Goal: Information Seeking & Learning: Find specific fact

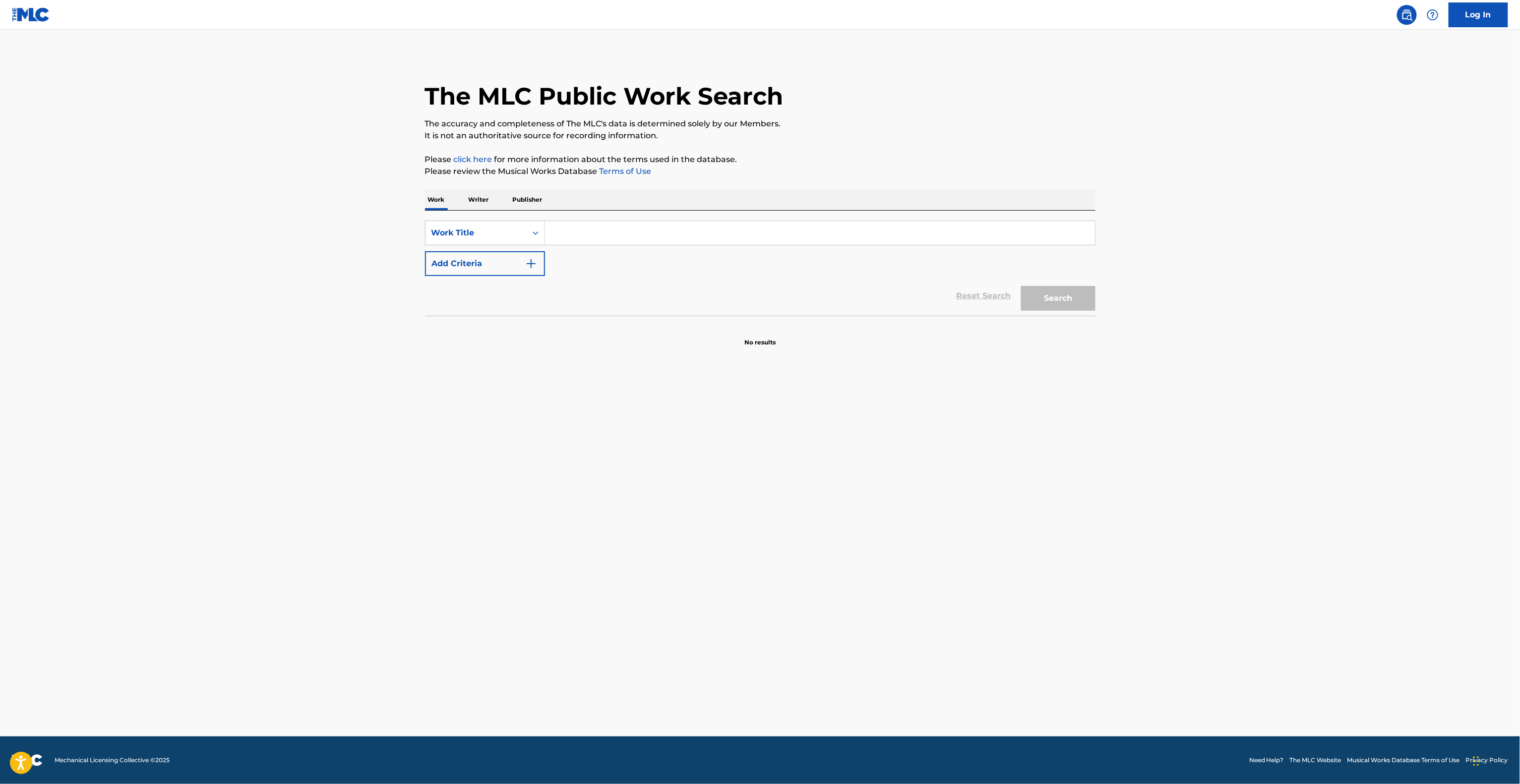
click at [621, 241] on input "Search Form" at bounding box center [820, 233] width 550 height 23
paste input "Viva [GEOGRAPHIC_DATA]"
type input "Viva [GEOGRAPHIC_DATA]"
click at [516, 260] on button "Add Criteria" at bounding box center [485, 263] width 120 height 24
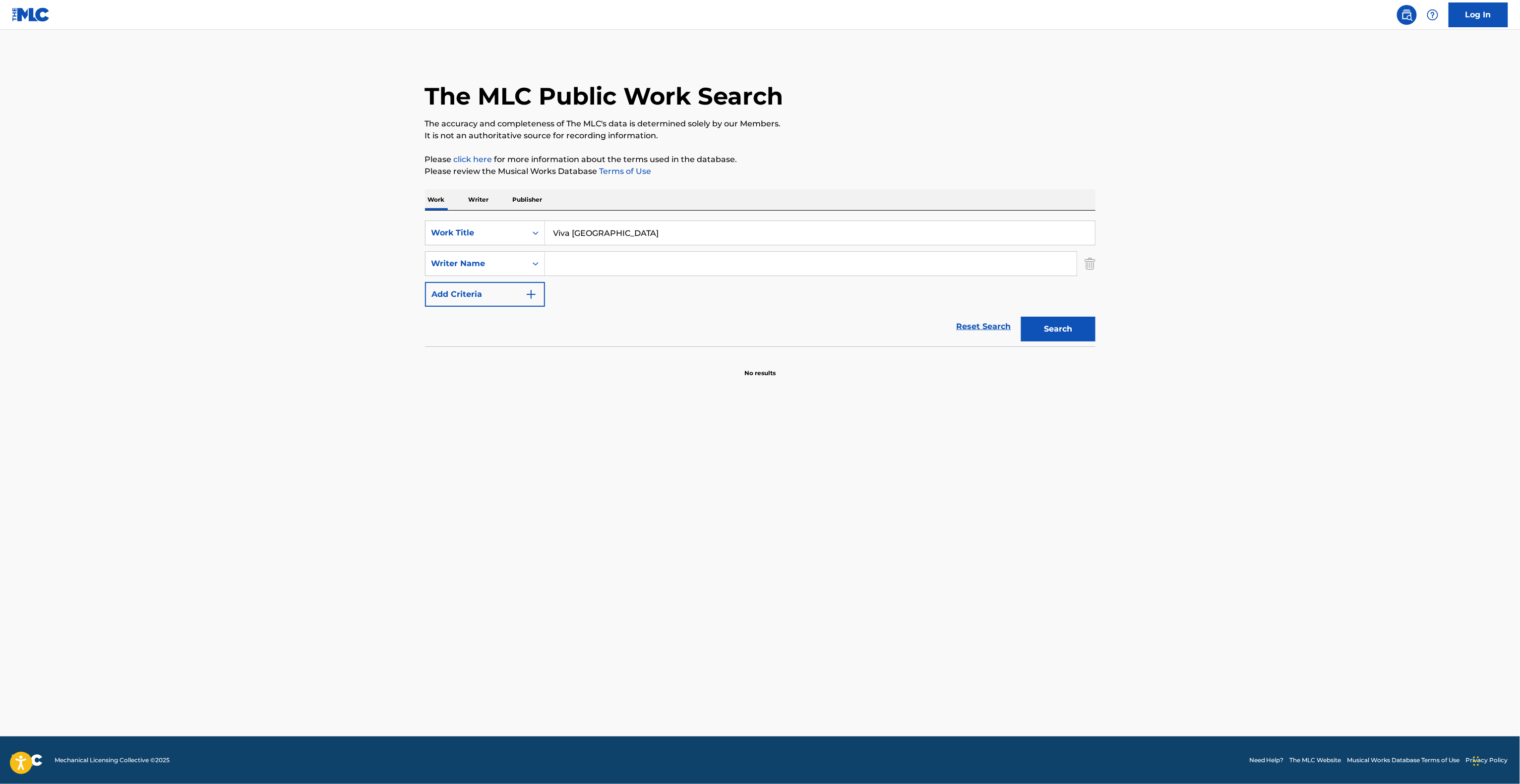
click at [640, 274] on input "Search Form" at bounding box center [811, 263] width 532 height 23
paste input "[PERSON_NAME]"
type input "[PERSON_NAME]"
click at [1080, 340] on button "Search" at bounding box center [1058, 328] width 74 height 24
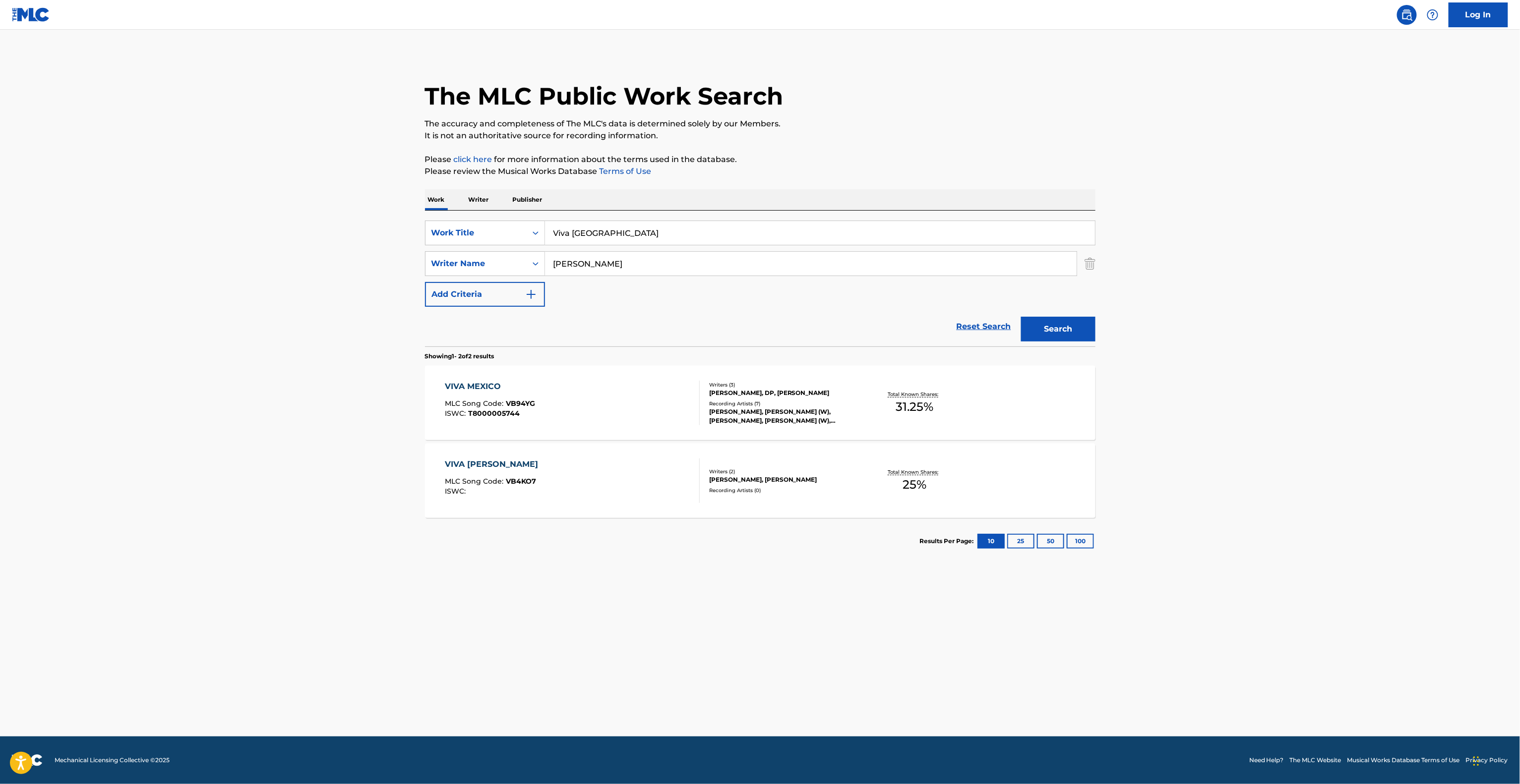
click at [474, 385] on div "VIVA MEXICO" at bounding box center [490, 386] width 90 height 12
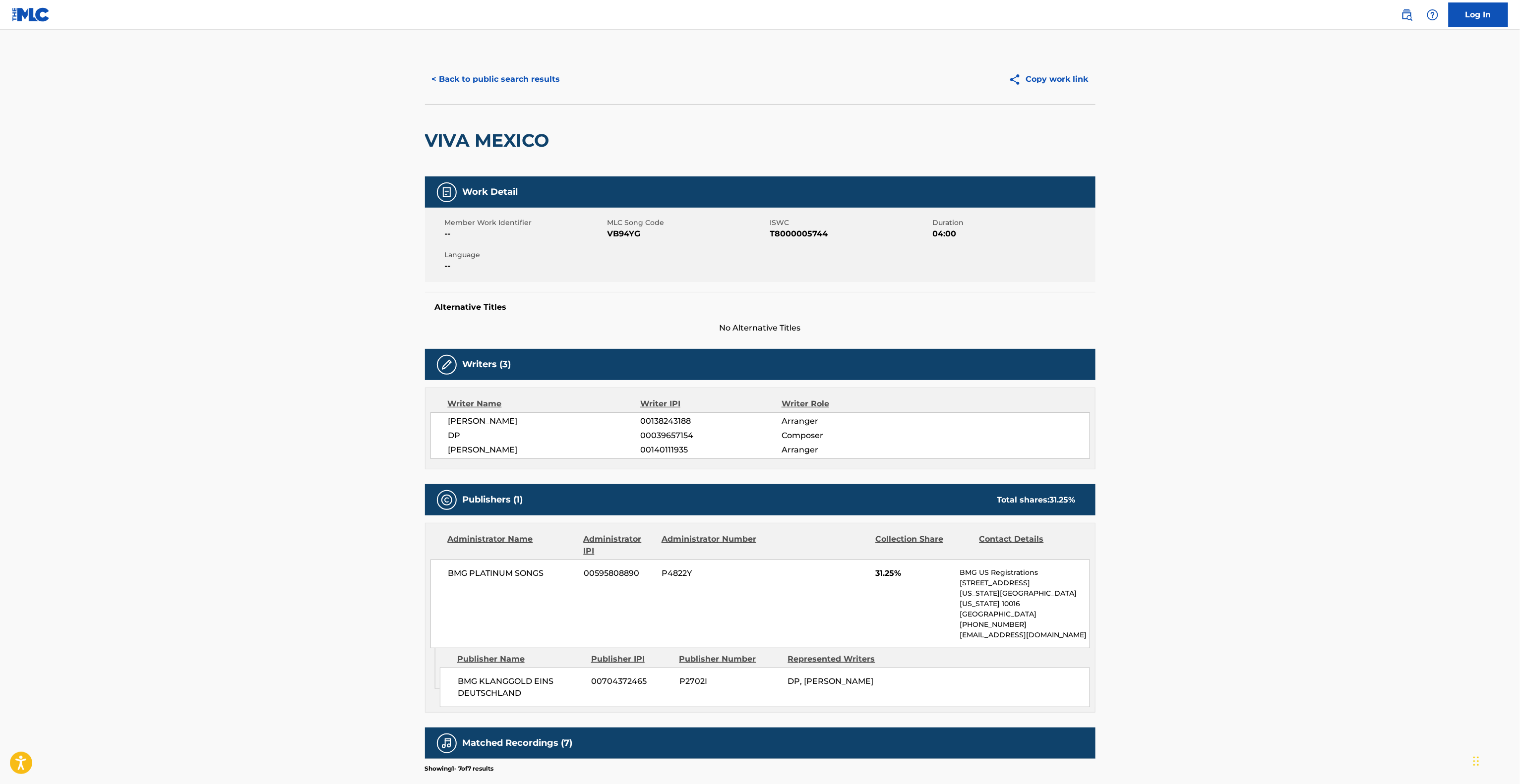
click at [508, 80] on button "< Back to public search results" at bounding box center [496, 78] width 143 height 24
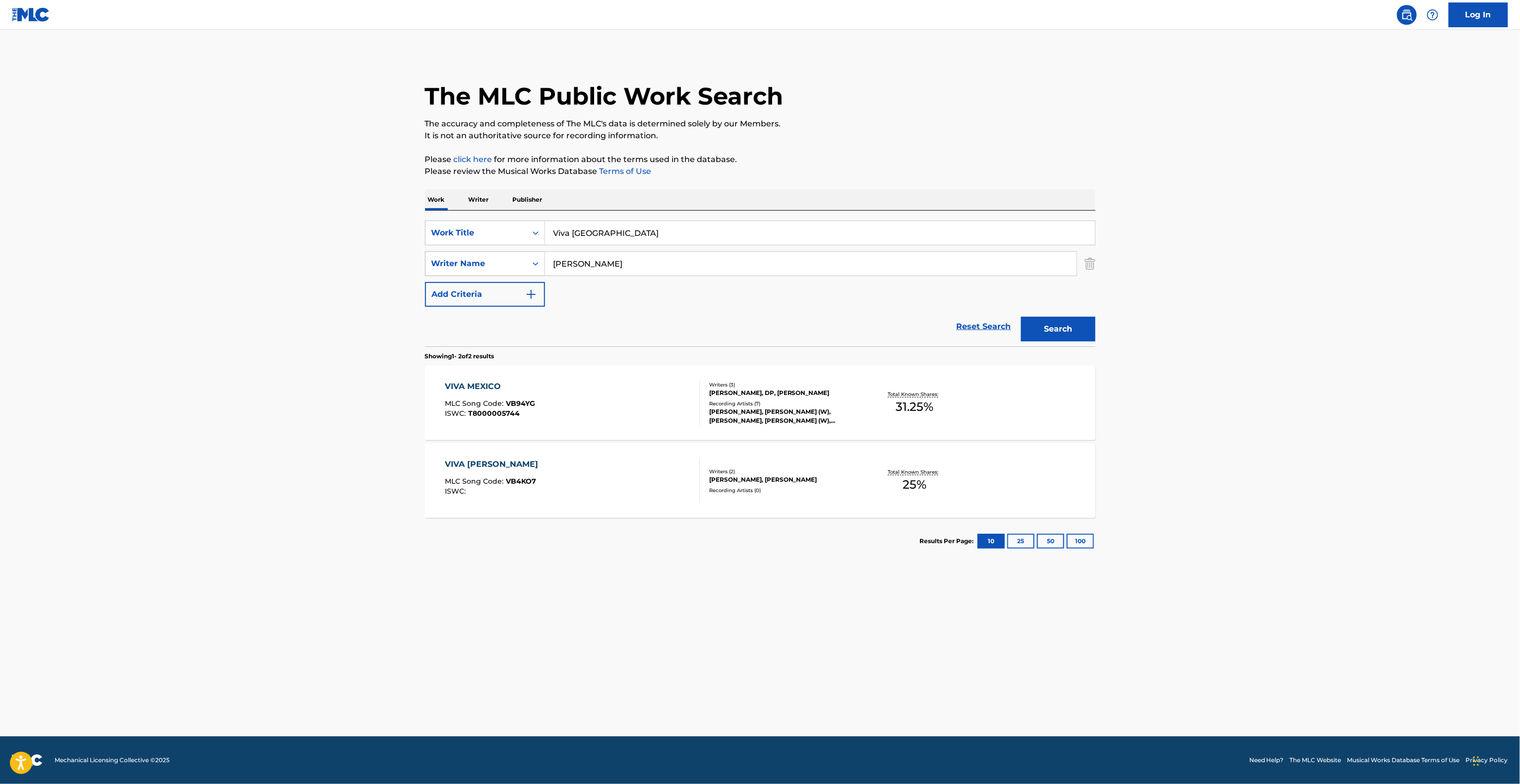
drag, startPoint x: 619, startPoint y: 263, endPoint x: 502, endPoint y: 259, distance: 117.1
click at [502, 259] on div "SearchWithCriteria7cdb7ddb-230b-4363-89ae-fcbdd6acdb40 Writer Name [PERSON_NAME]" at bounding box center [760, 263] width 671 height 24
paste input "[PERSON_NAME]"
click at [1069, 328] on button "Search" at bounding box center [1058, 328] width 74 height 24
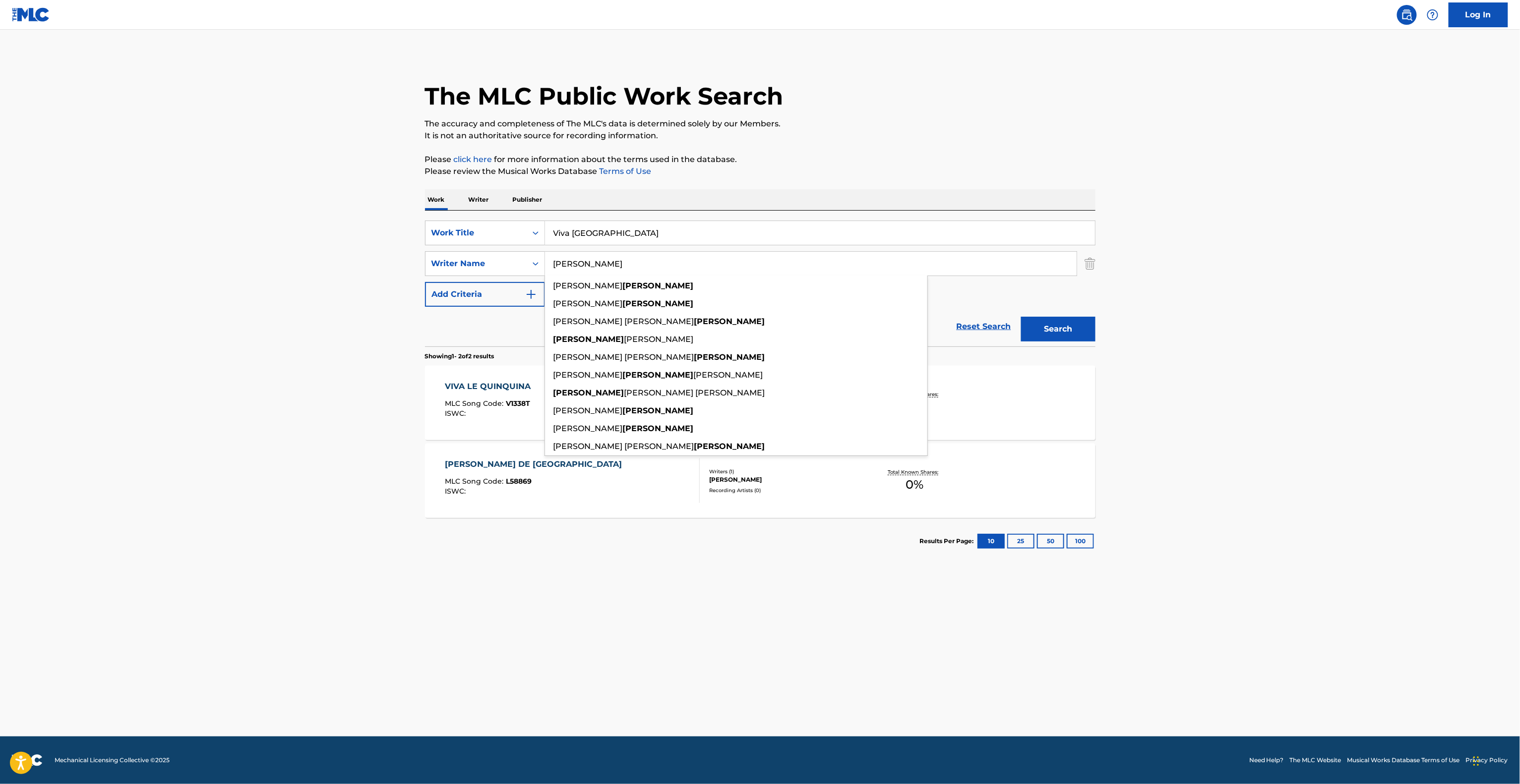
drag, startPoint x: 610, startPoint y: 252, endPoint x: 577, endPoint y: 254, distance: 33.1
click at [494, 244] on div "SearchWithCriteriadb7d323b-ee74-4497-80a9-6ce078622475 Work Title Viva Mexico S…" at bounding box center [760, 263] width 671 height 87
paste input "INDO"
type input "[PERSON_NAME]"
click at [1080, 322] on button "Search" at bounding box center [1058, 328] width 74 height 24
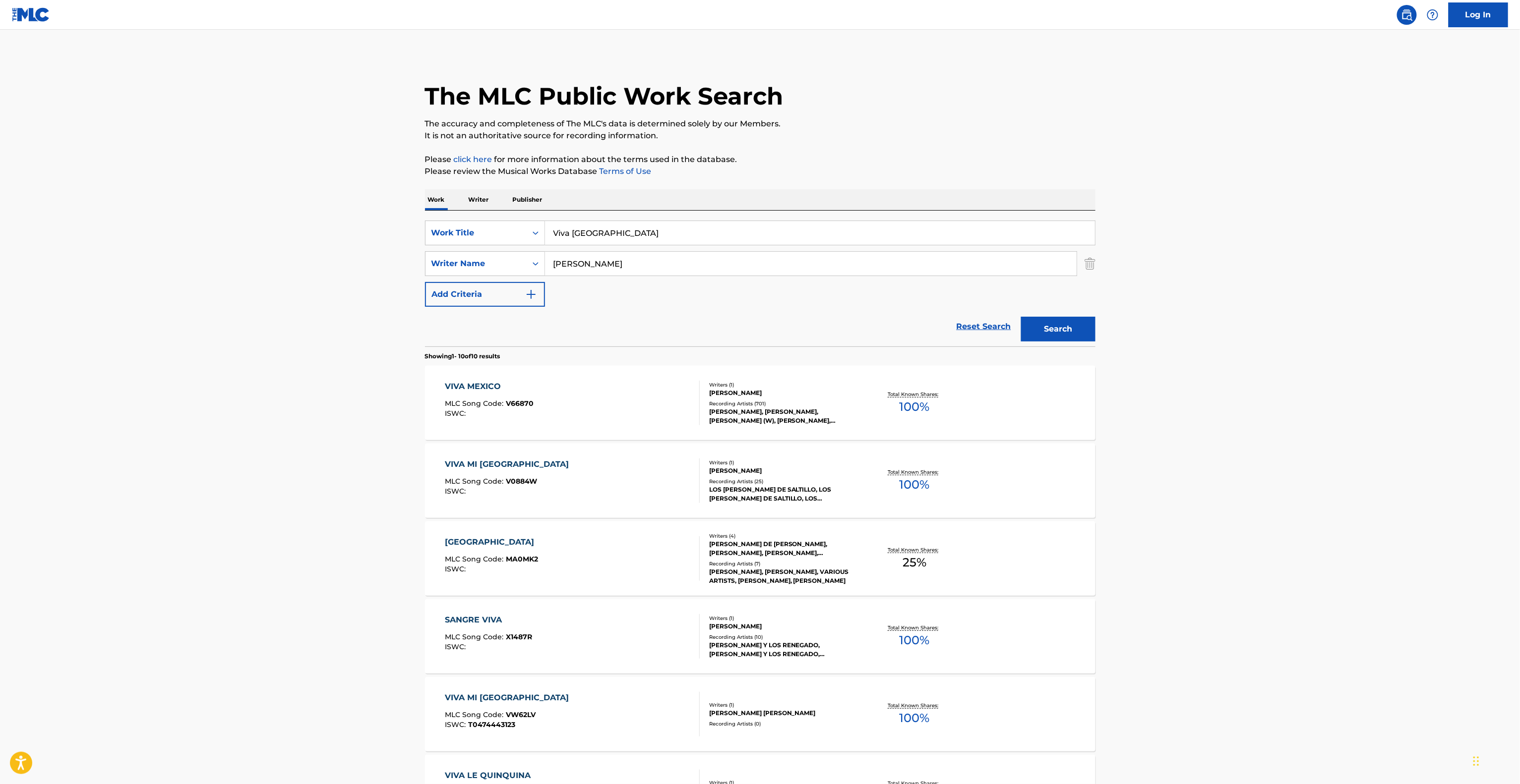
click at [1168, 438] on main "The MLC Public Work Search The accuracy and completeness of The MLC's data is d…" at bounding box center [760, 611] width 1520 height 1162
click at [450, 383] on div "VIVA MEXICO" at bounding box center [489, 386] width 88 height 12
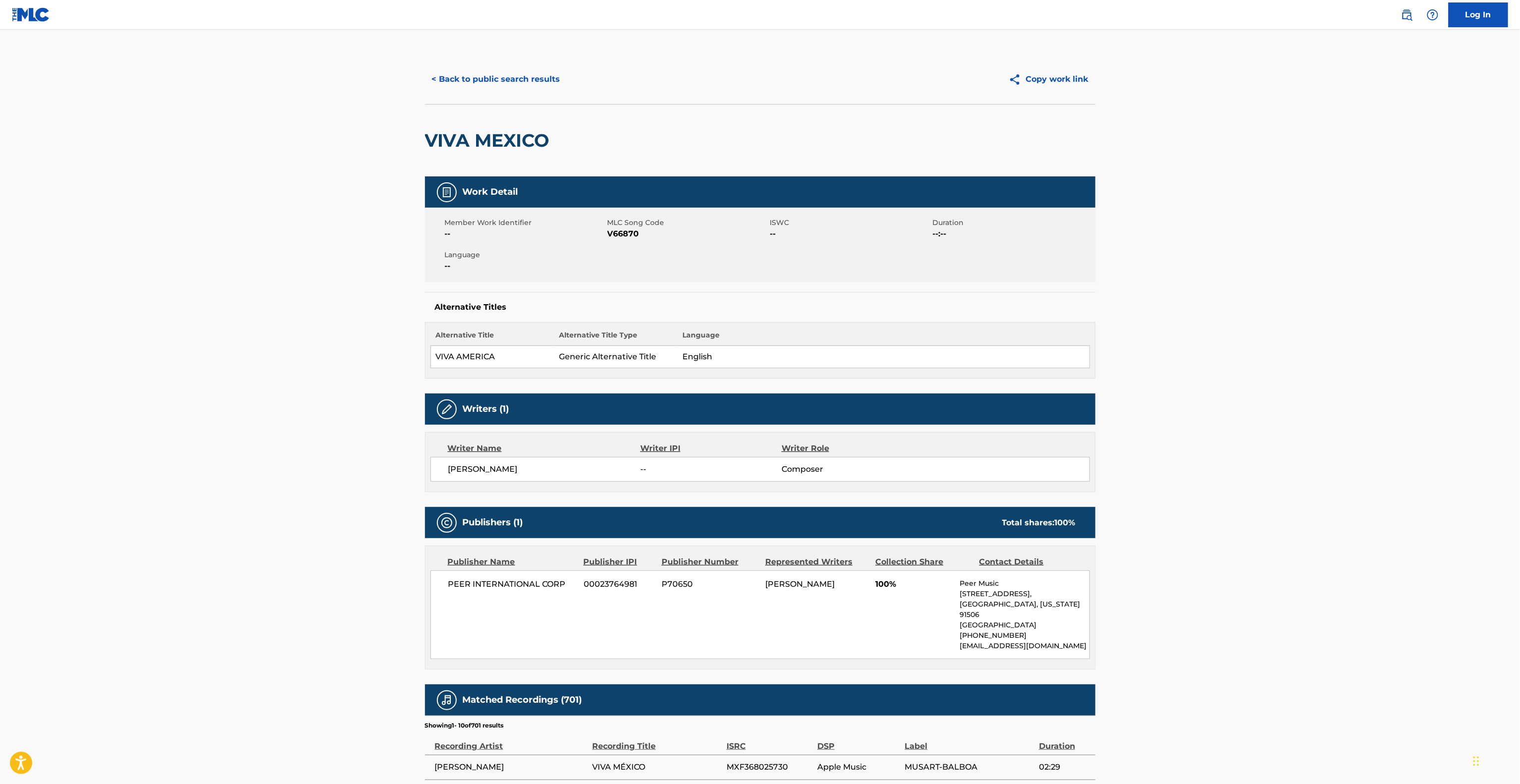
click at [523, 64] on div "< Back to public search results Copy work link" at bounding box center [760, 78] width 671 height 50
click at [522, 72] on button "< Back to public search results" at bounding box center [496, 78] width 143 height 24
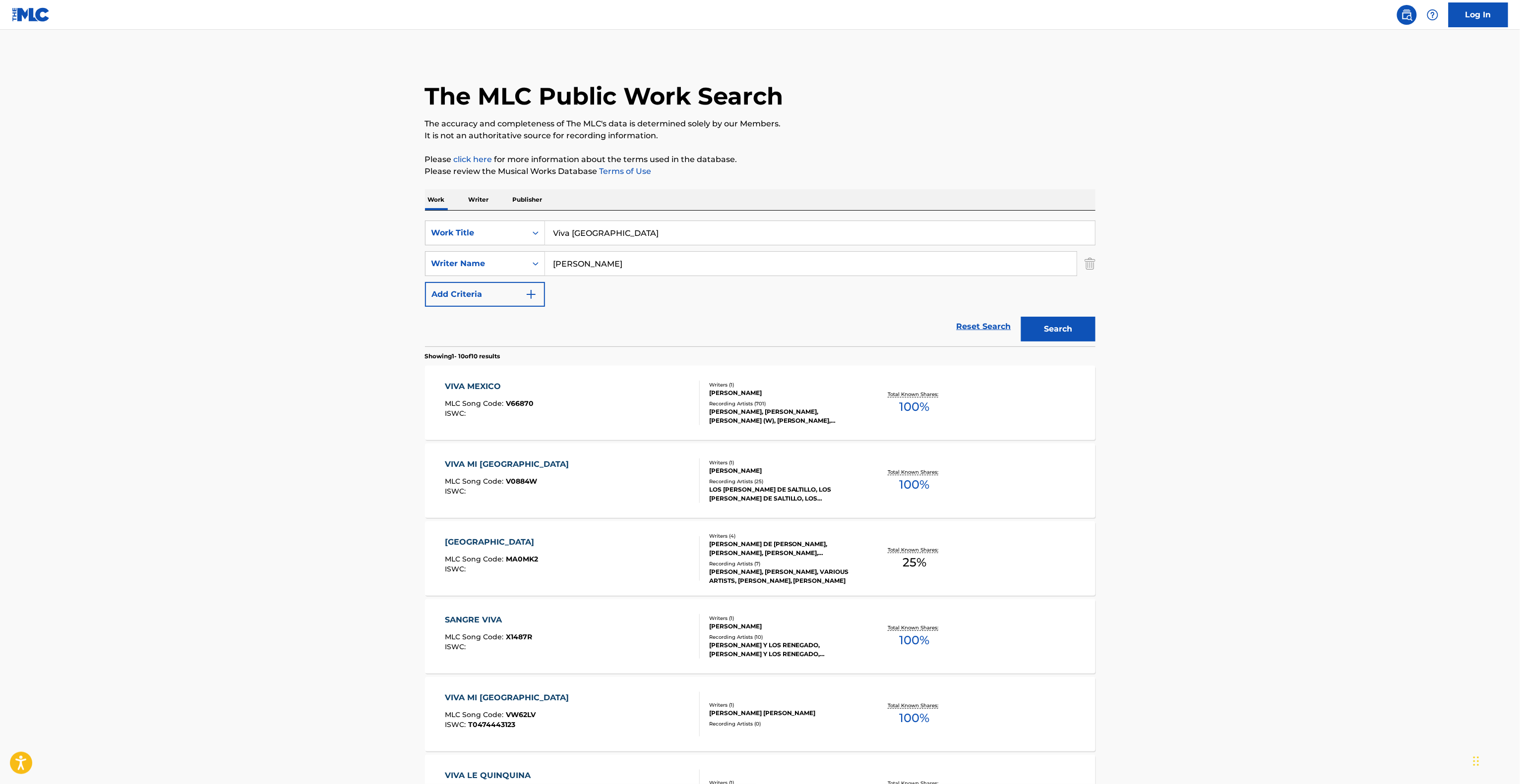
drag, startPoint x: 619, startPoint y: 272, endPoint x: 462, endPoint y: 245, distance: 159.3
click at [447, 245] on div "SearchWithCriteriadb7d323b-ee74-4497-80a9-6ce078622475 Work Title Viva Mexico S…" at bounding box center [760, 263] width 671 height 87
paste input "[PERSON_NAME]"
type input "[PERSON_NAME]"
click at [1049, 334] on button "Search" at bounding box center [1058, 328] width 74 height 24
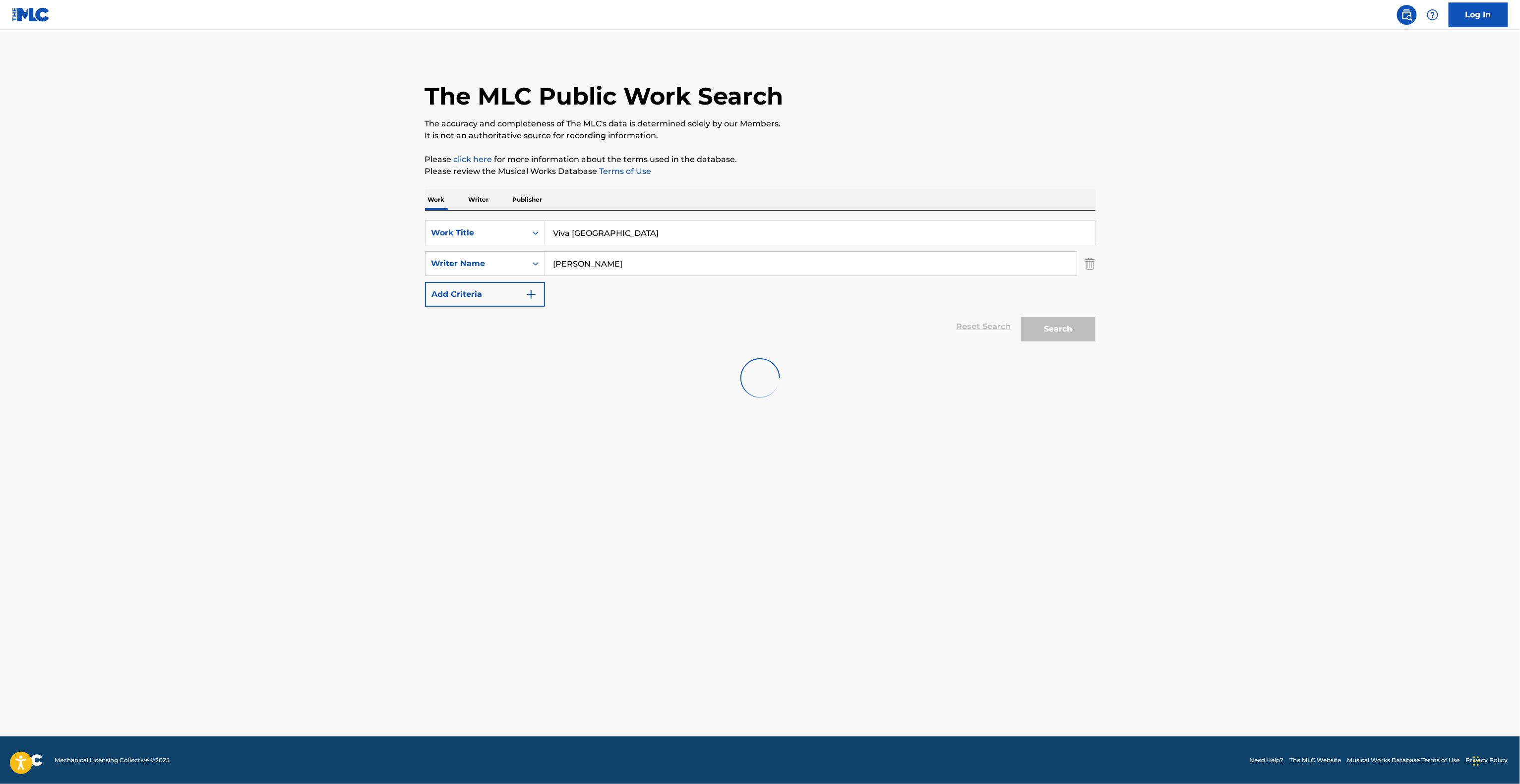
click at [1049, 334] on div "Search" at bounding box center [1055, 327] width 79 height 40
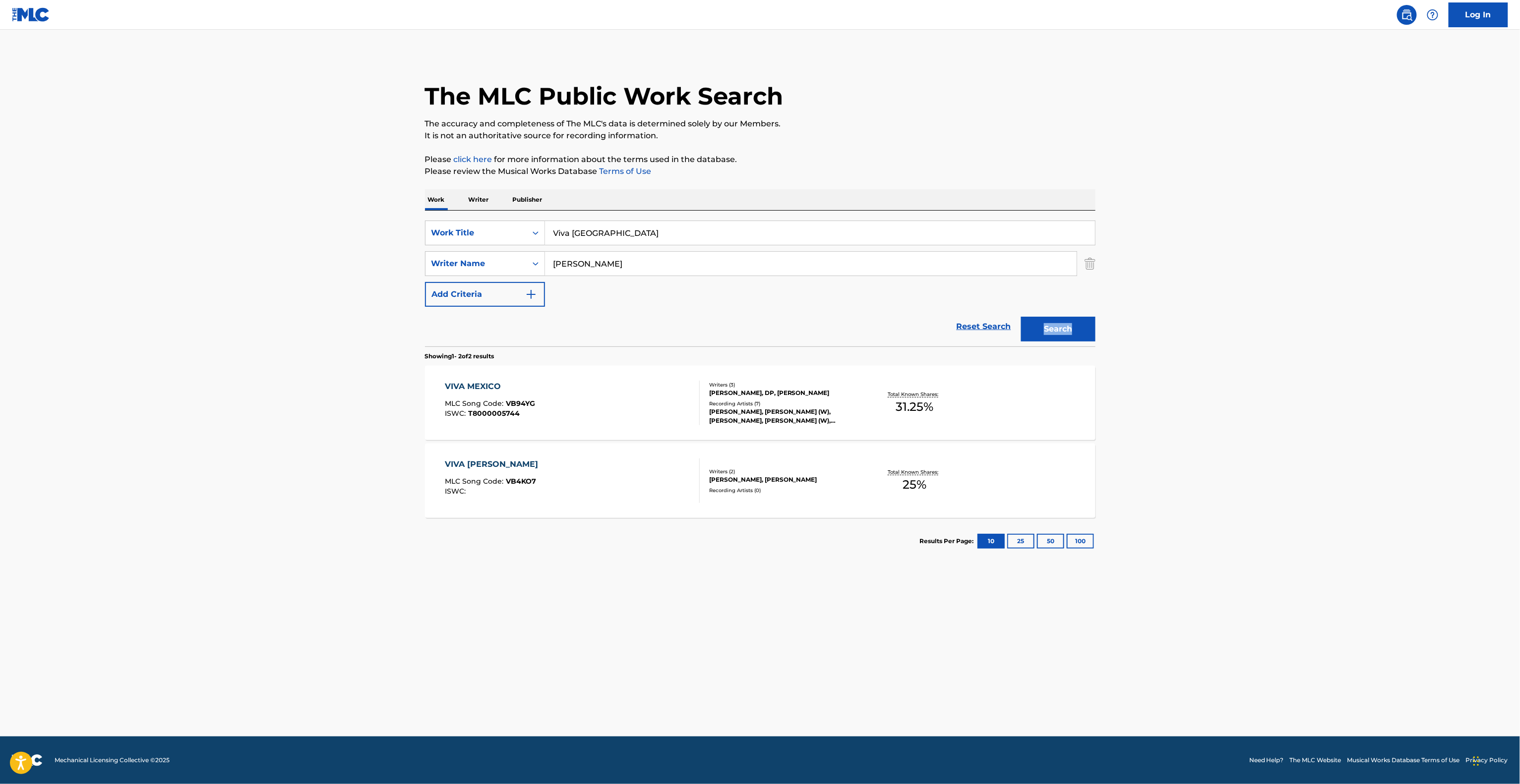
click at [472, 385] on div "VIVA MEXICO" at bounding box center [490, 386] width 90 height 12
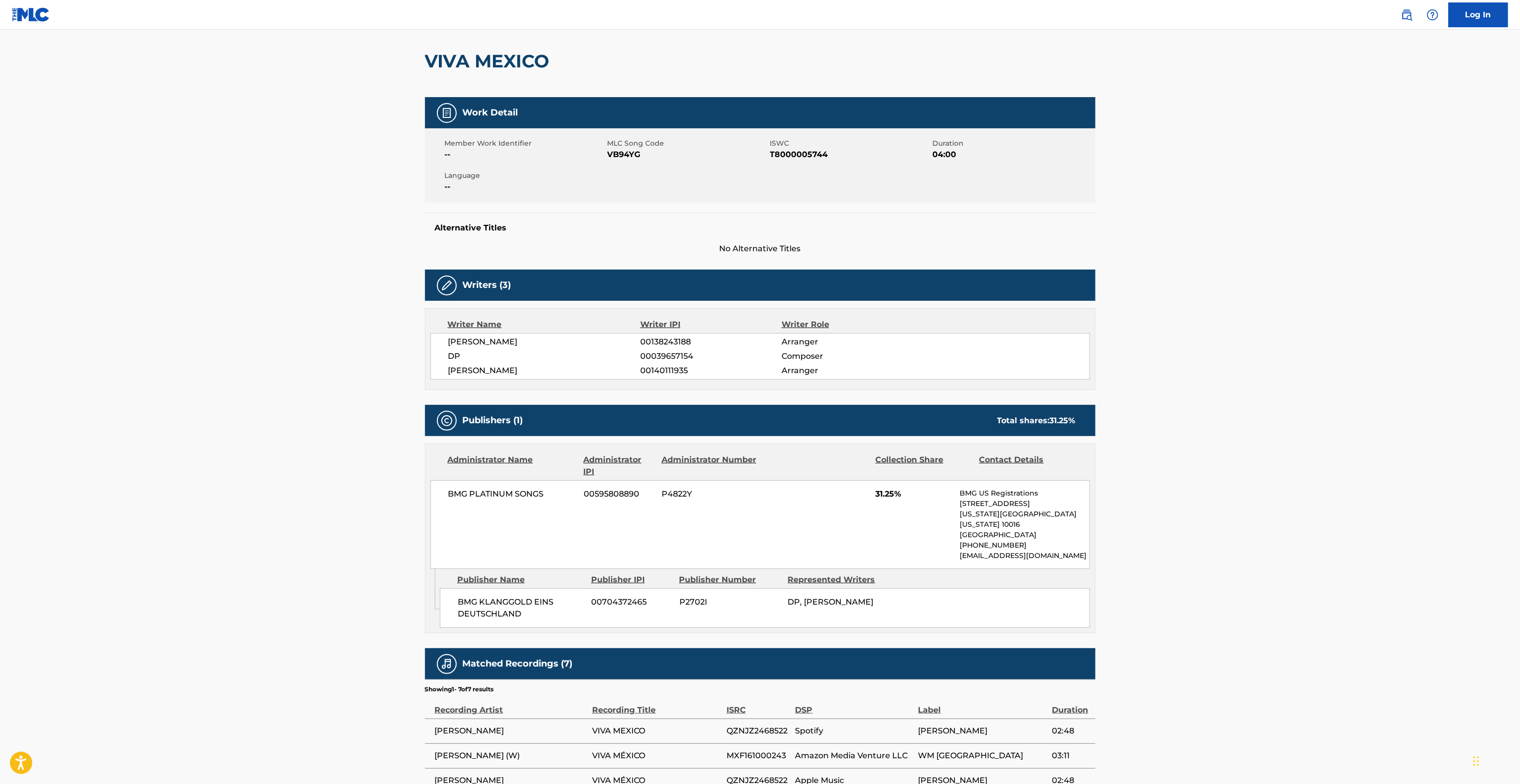
scroll to position [192, 0]
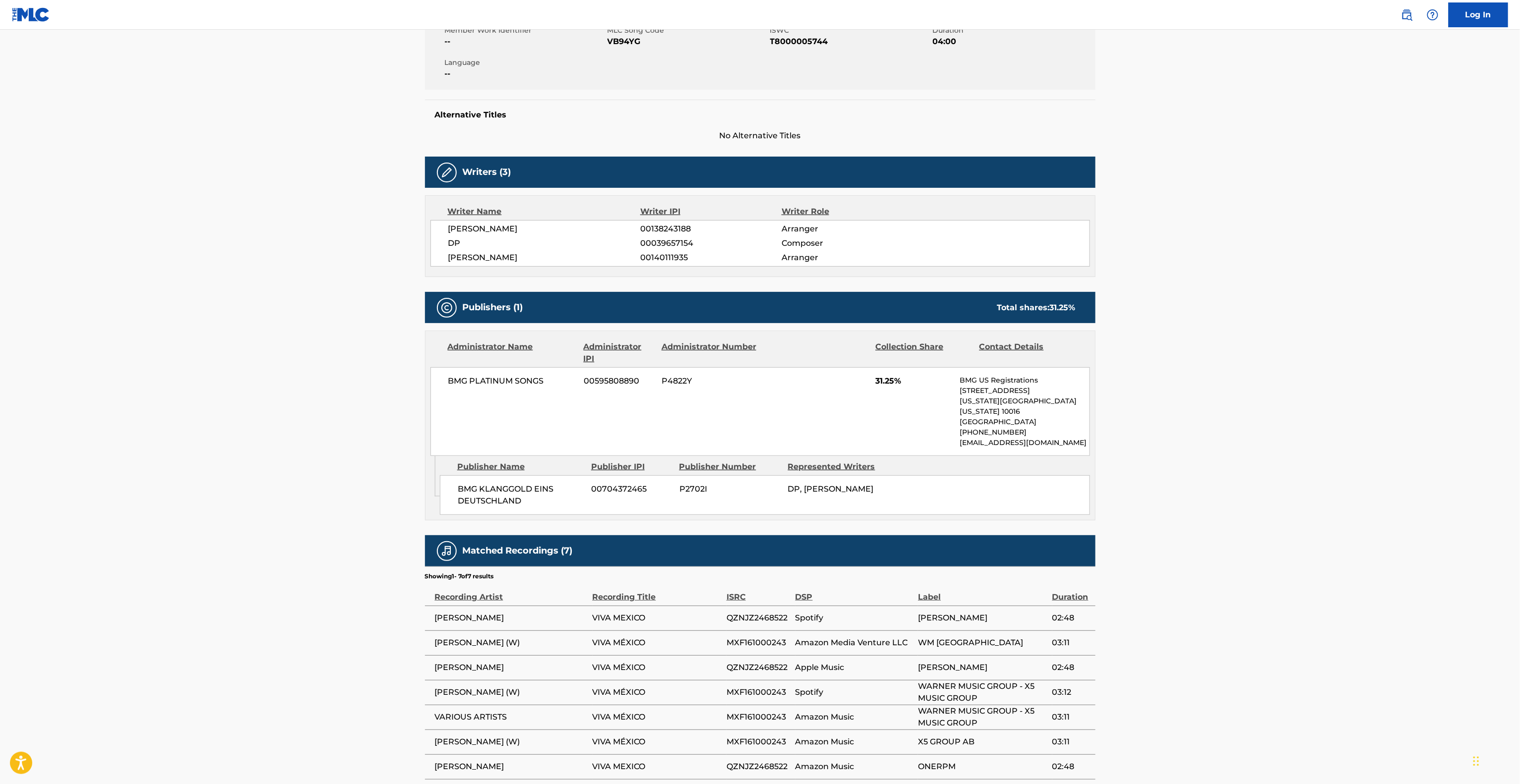
click at [447, 612] on span "[PERSON_NAME]" at bounding box center [511, 617] width 153 height 12
drag, startPoint x: 447, startPoint y: 610, endPoint x: 537, endPoint y: 567, distance: 99.7
click at [449, 612] on span "[PERSON_NAME]" at bounding box center [511, 617] width 153 height 12
copy div "[PERSON_NAME]"
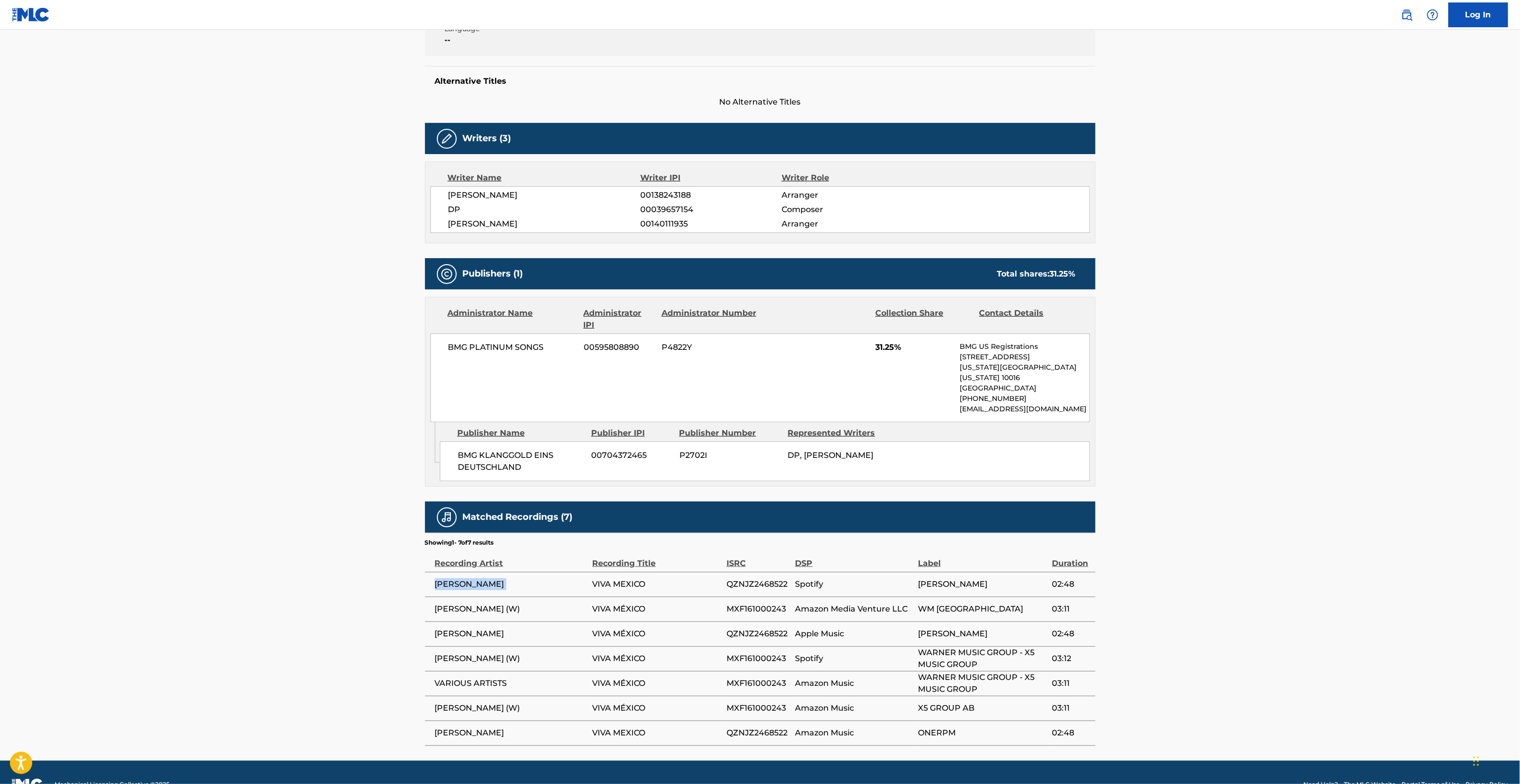
scroll to position [244, 0]
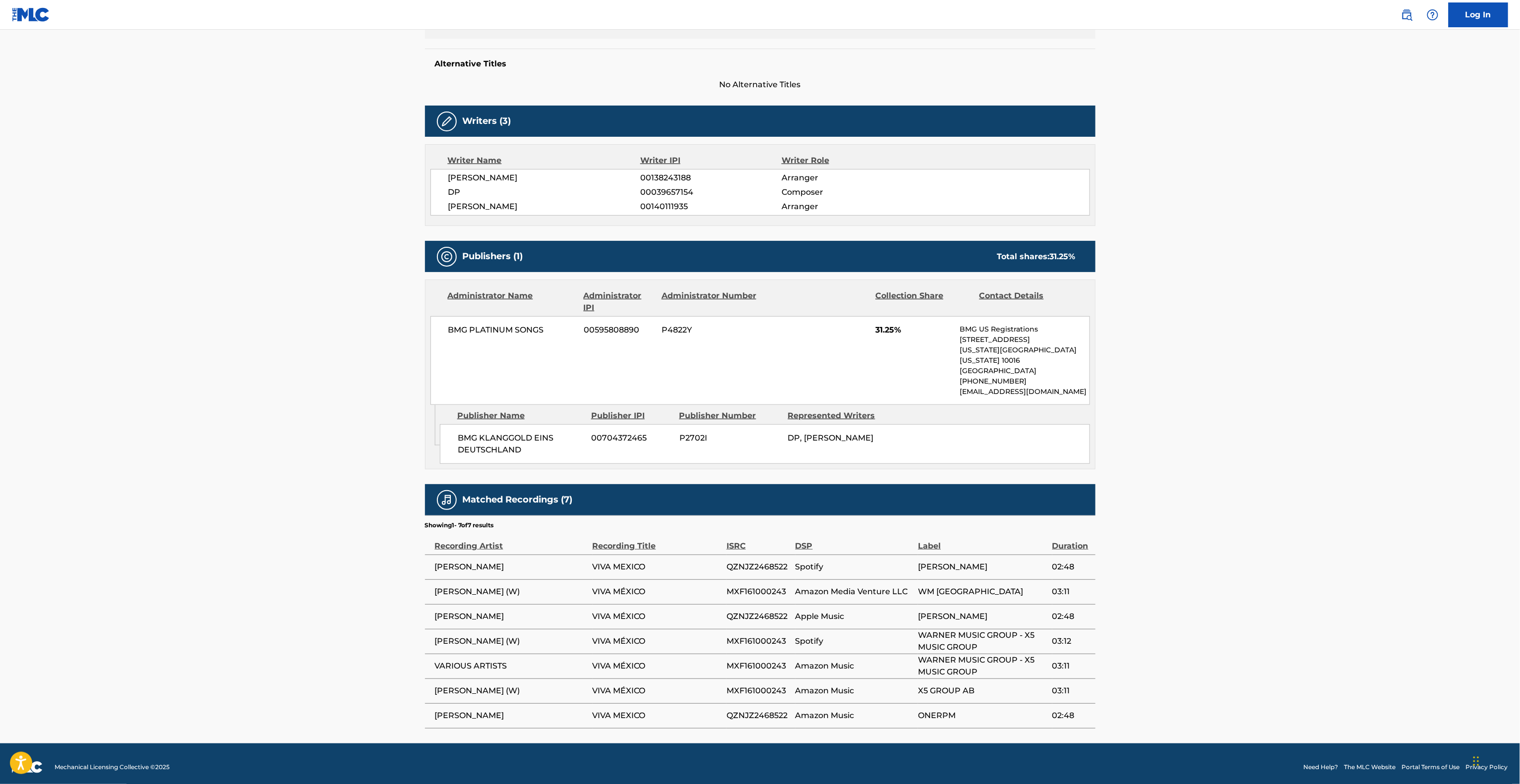
click at [450, 710] on span "[PERSON_NAME]" at bounding box center [511, 715] width 153 height 12
copy div "[PERSON_NAME]"
drag, startPoint x: 1127, startPoint y: 544, endPoint x: 1155, endPoint y: 606, distance: 68.0
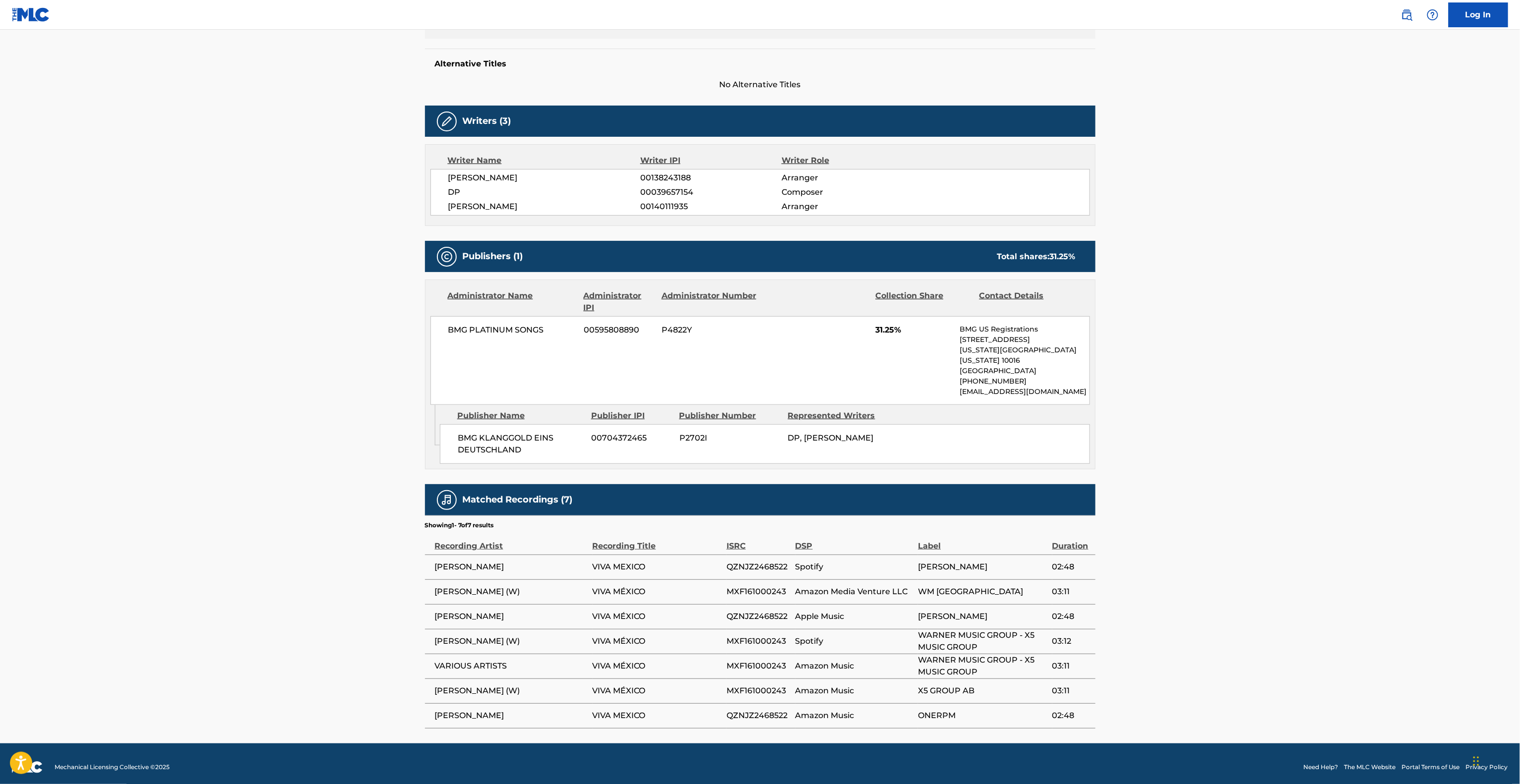
click at [1129, 545] on main "< Back to public search results Copy work link VIVA MEXICO Work Detail Member W…" at bounding box center [760, 264] width 1520 height 957
click at [1146, 622] on main "< Back to public search results Copy work link VIVA MEXICO Work Detail Member W…" at bounding box center [760, 264] width 1520 height 957
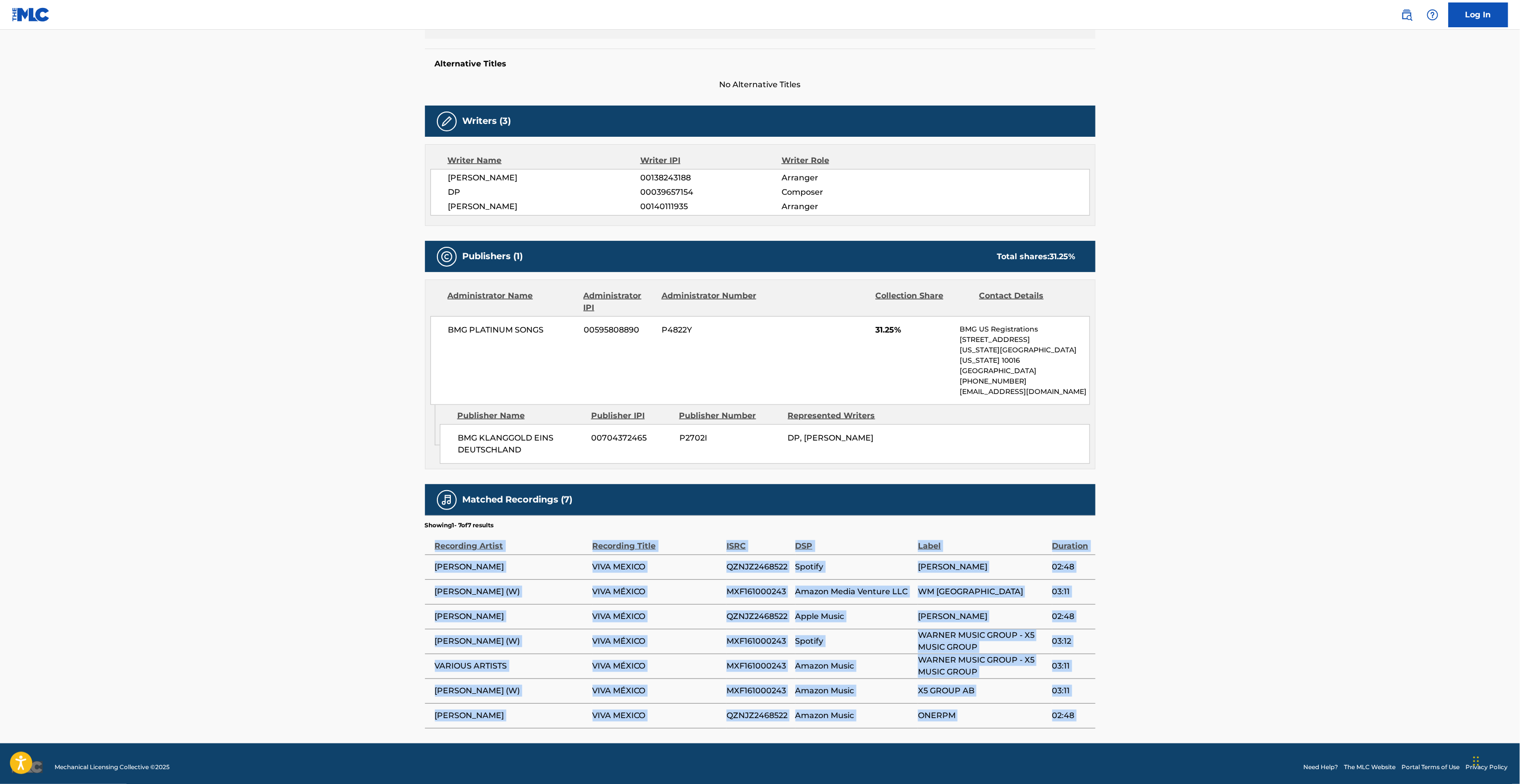
click at [1146, 622] on main "< Back to public search results Copy work link VIVA MEXICO Work Detail Member W…" at bounding box center [760, 264] width 1520 height 957
click at [1146, 620] on main "< Back to public search results Copy work link VIVA MEXICO Work Detail Member W…" at bounding box center [760, 264] width 1520 height 957
click at [1198, 602] on main "< Back to public search results Copy work link VIVA MEXICO Work Detail Member W…" at bounding box center [760, 264] width 1520 height 957
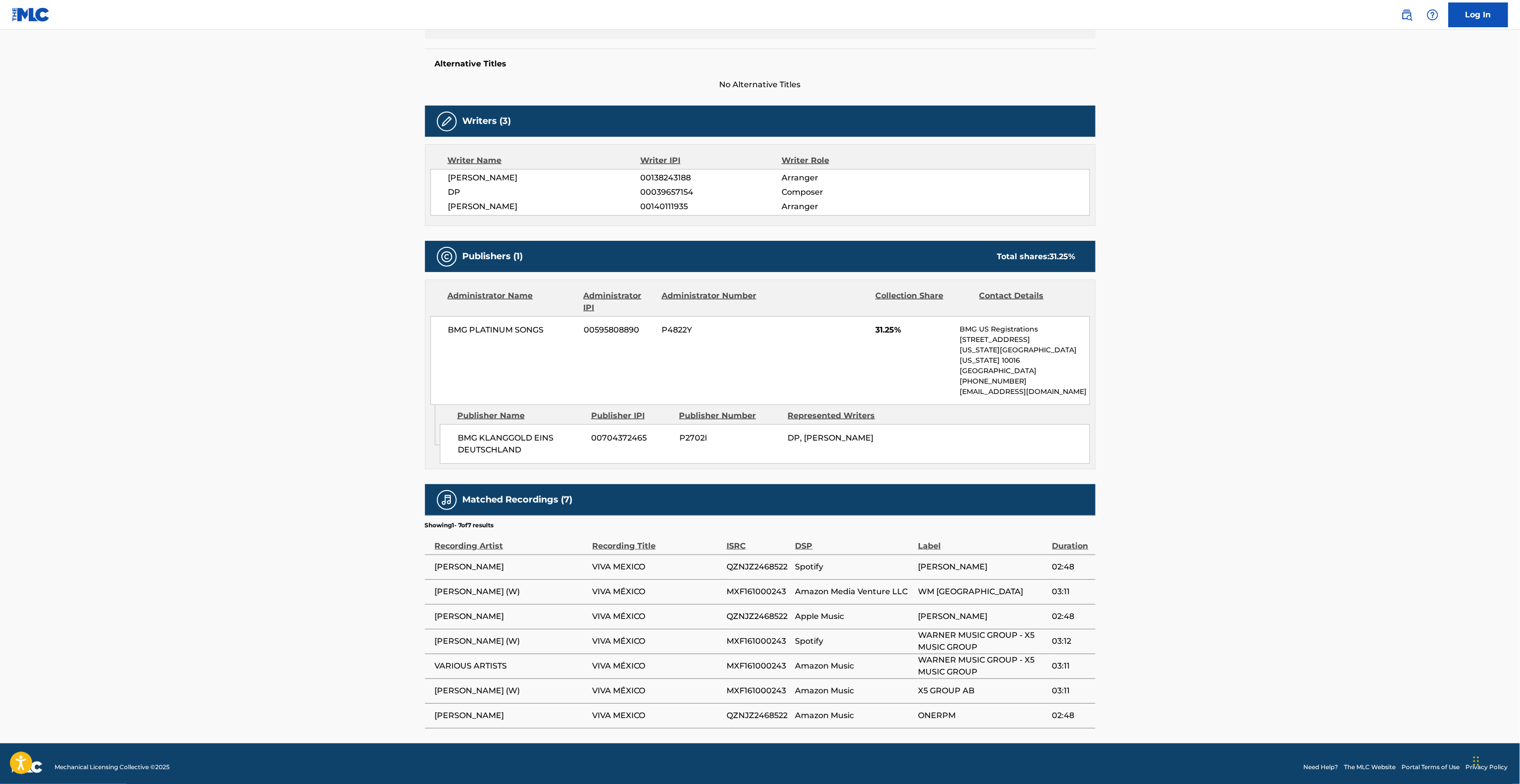
click at [1191, 602] on main "< Back to public search results Copy work link VIVA MEXICO Work Detail Member W…" at bounding box center [760, 264] width 1520 height 957
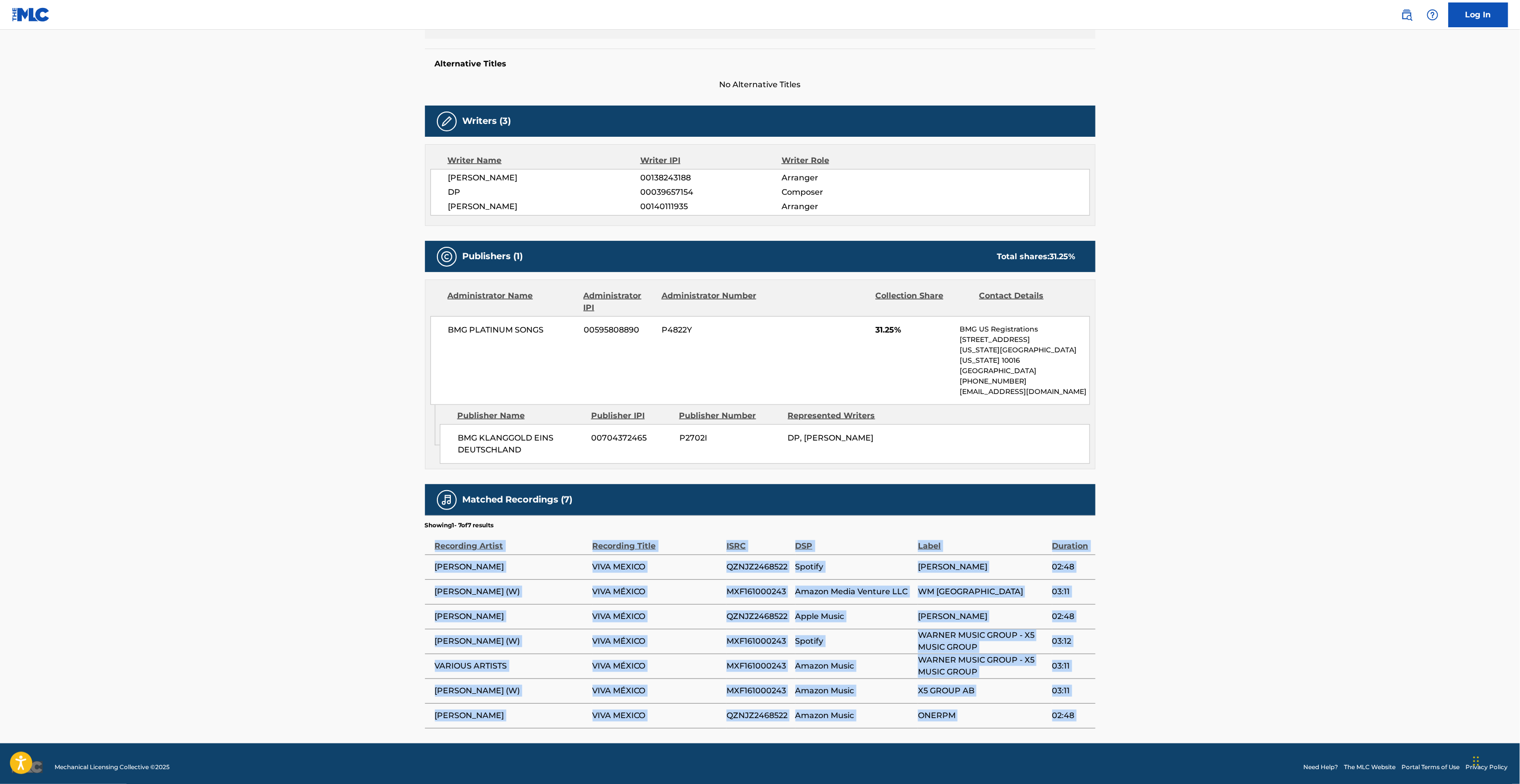
click at [1191, 602] on main "< Back to public search results Copy work link VIVA MEXICO Work Detail Member W…" at bounding box center [760, 264] width 1520 height 957
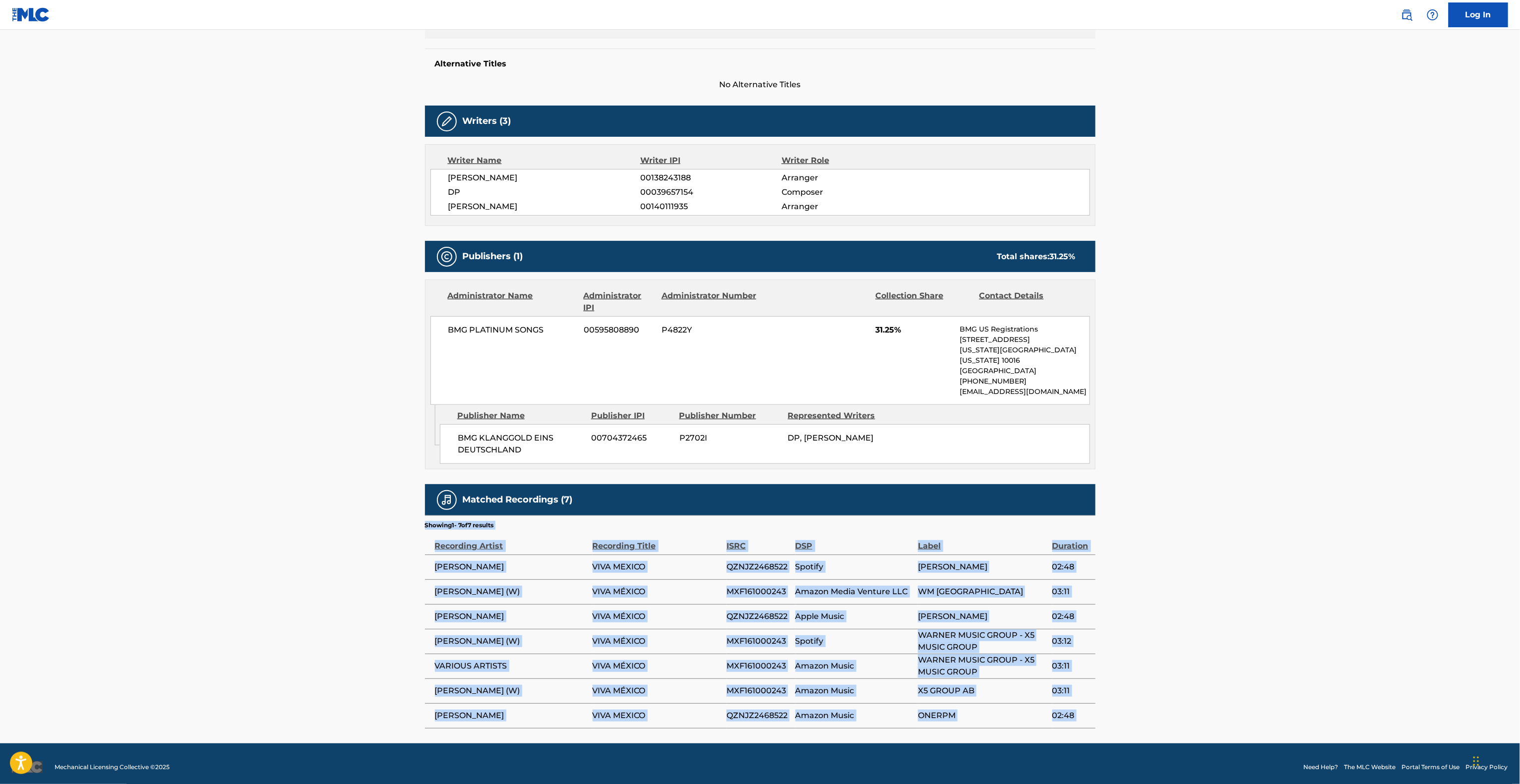
click at [1189, 595] on main "< Back to public search results Copy work link VIVA MEXICO Work Detail Member W…" at bounding box center [760, 264] width 1520 height 957
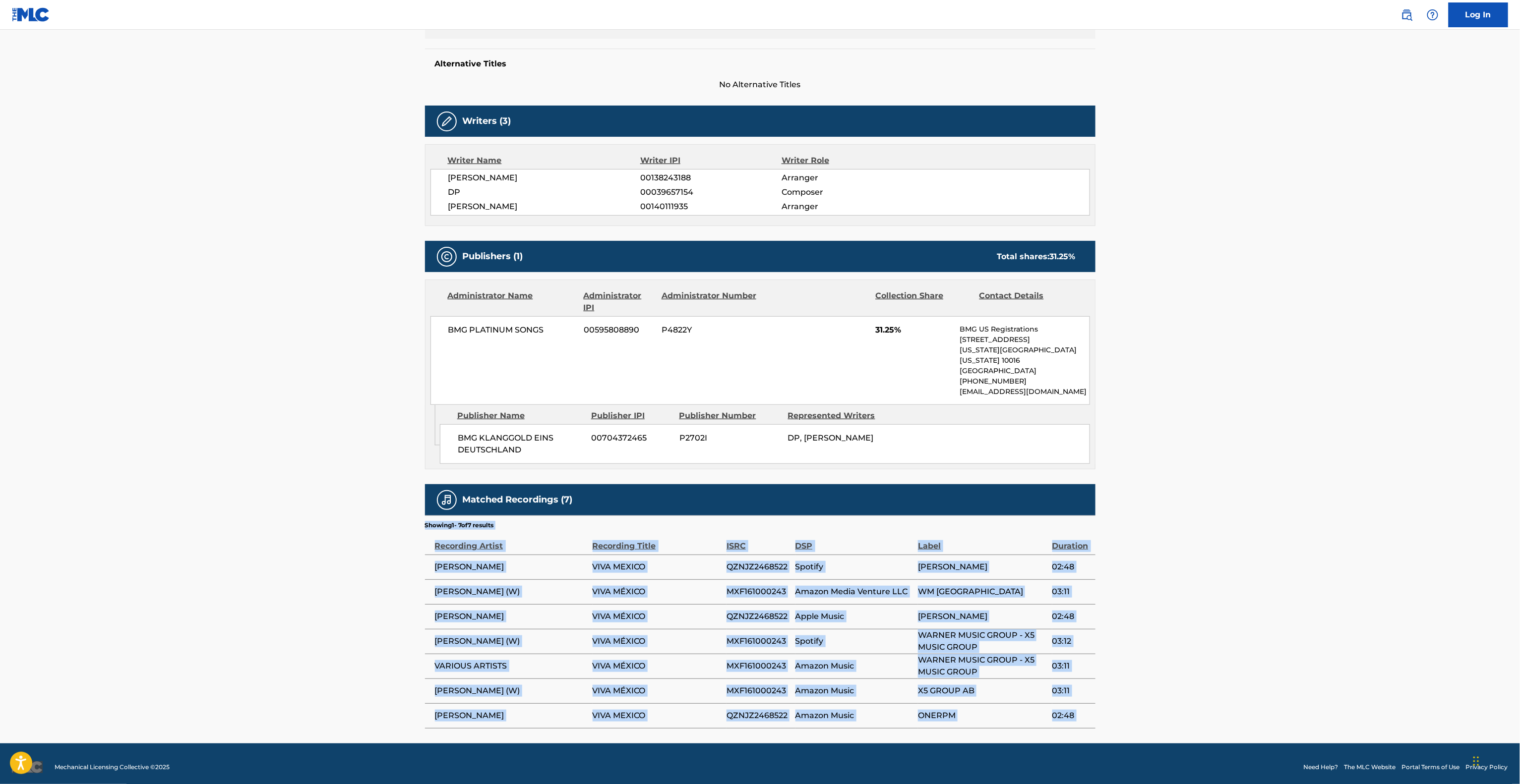
click at [1189, 595] on main "< Back to public search results Copy work link VIVA MEXICO Work Detail Member W…" at bounding box center [760, 264] width 1520 height 957
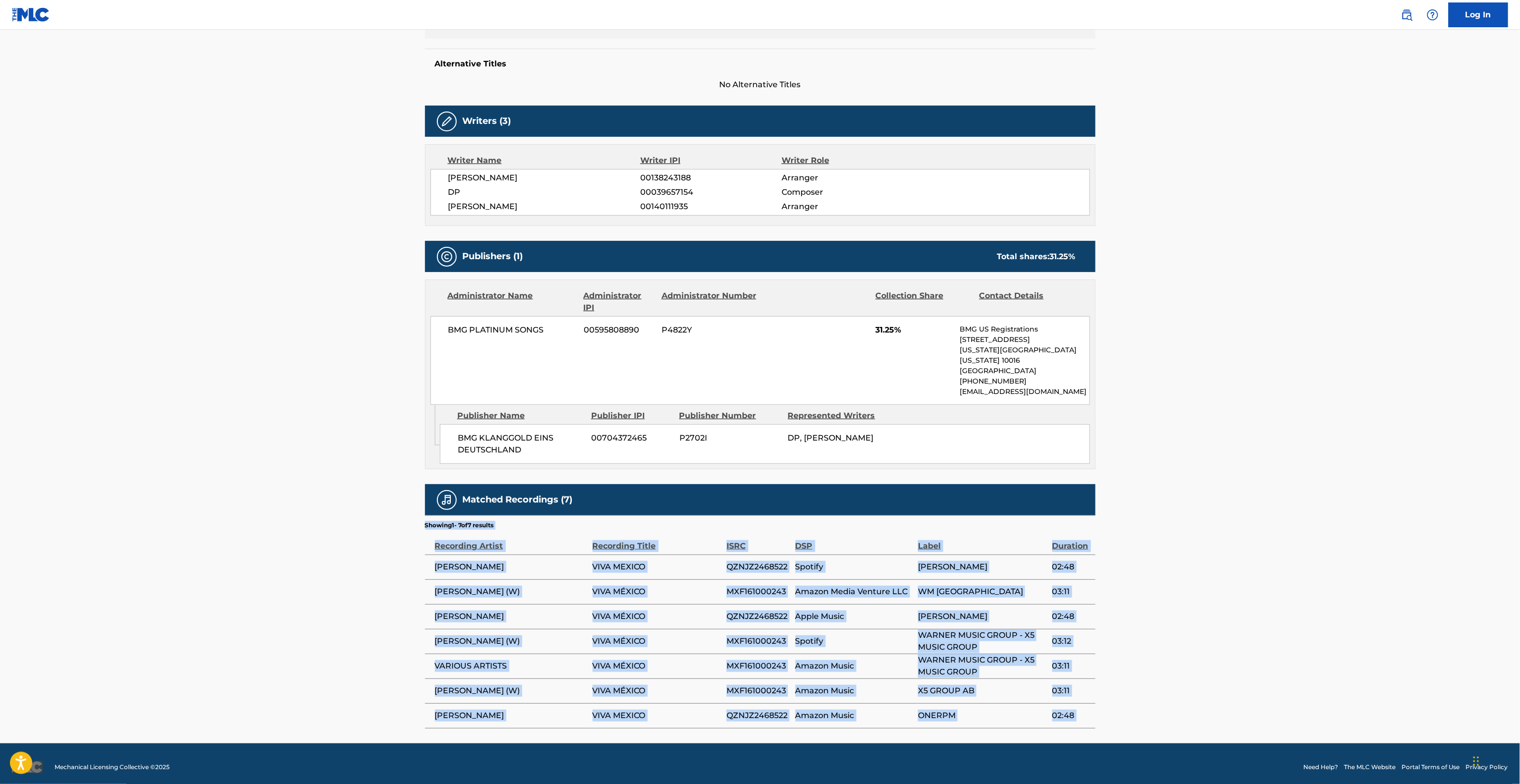
click at [1190, 569] on main "< Back to public search results Copy work link VIVA MEXICO Work Detail Member W…" at bounding box center [760, 264] width 1520 height 957
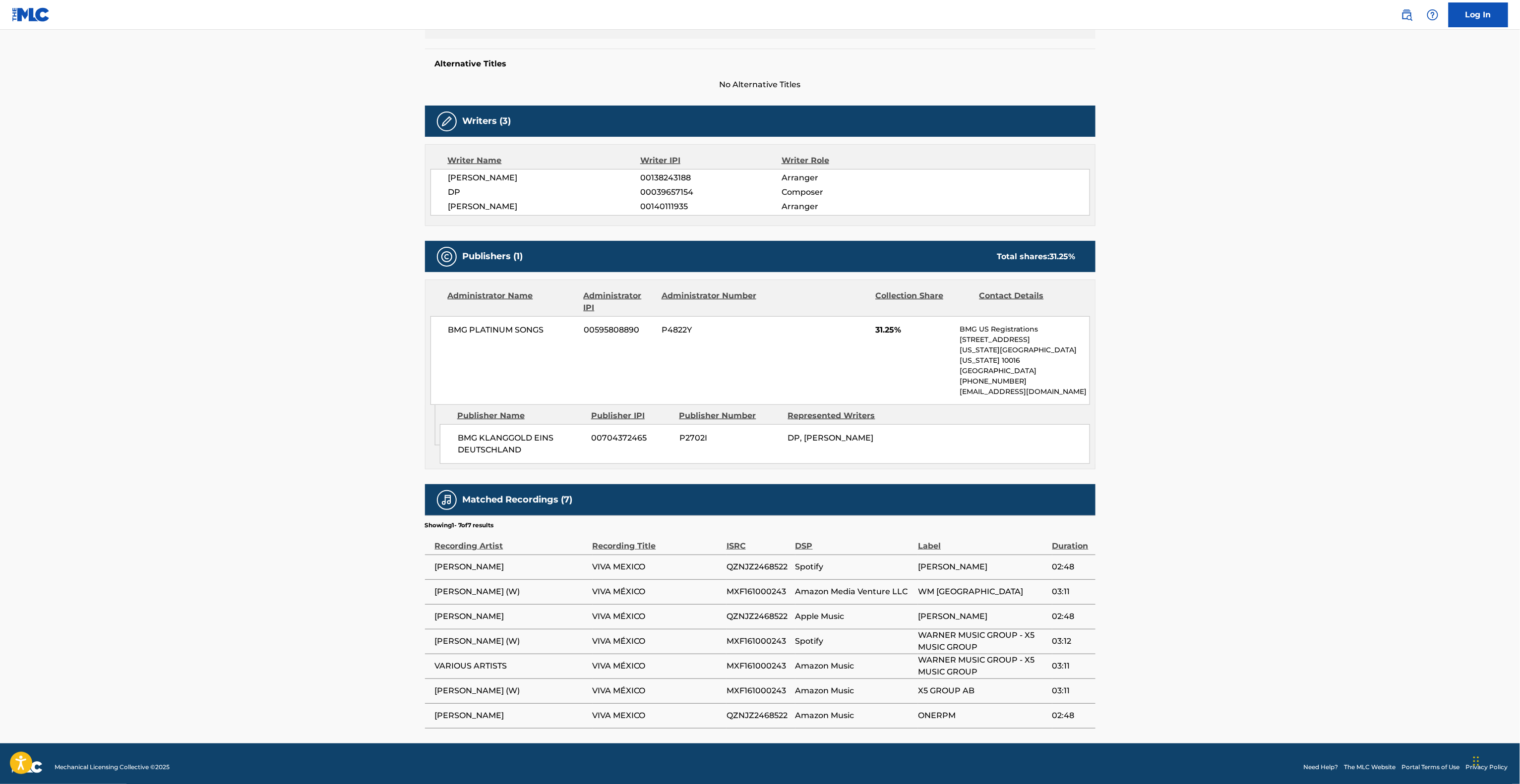
click at [1190, 569] on main "< Back to public search results Copy work link VIVA MEXICO Work Detail Member W…" at bounding box center [760, 264] width 1520 height 957
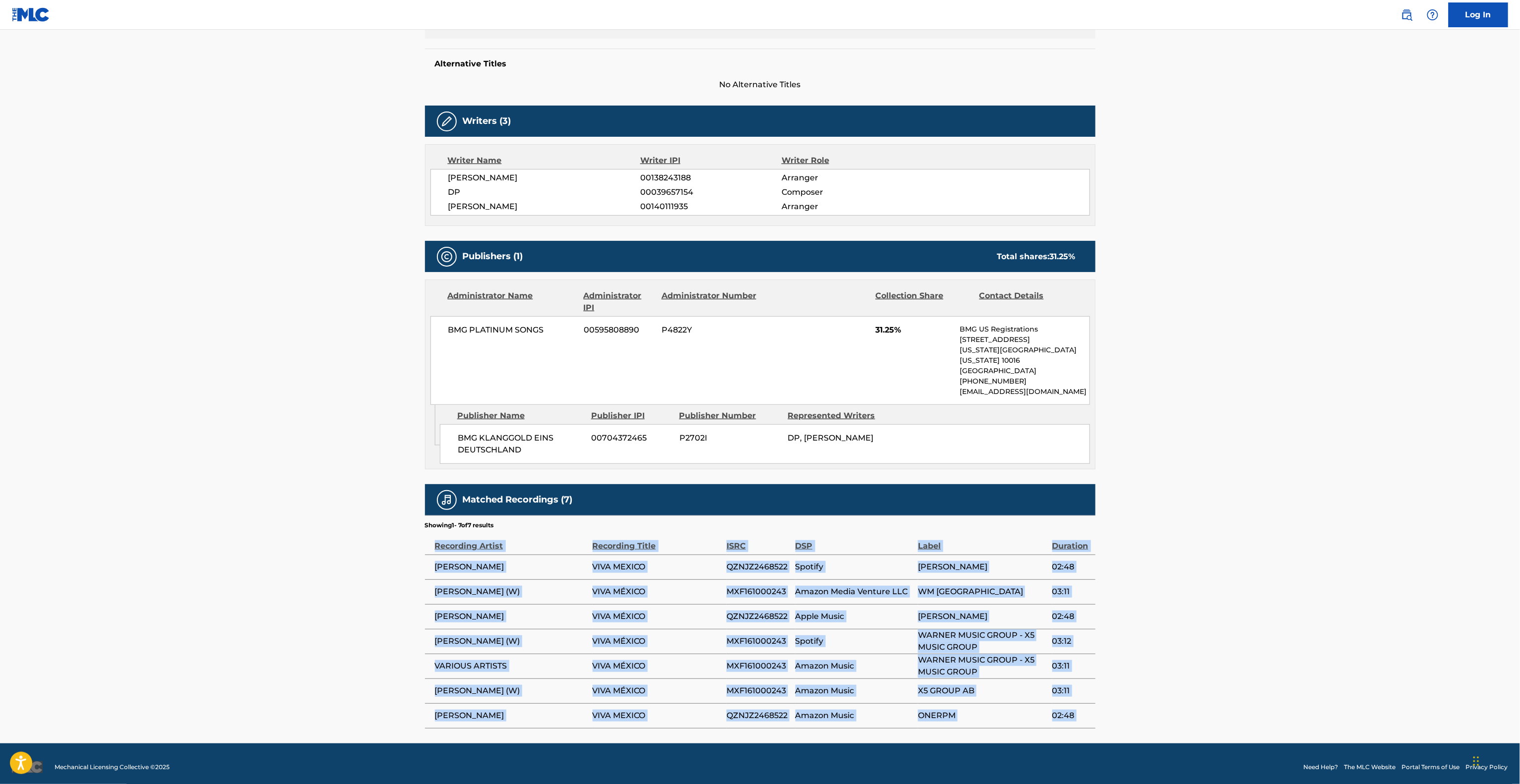
click at [1190, 569] on main "< Back to public search results Copy work link VIVA MEXICO Work Detail Member W…" at bounding box center [760, 264] width 1520 height 957
click at [1198, 558] on main "< Back to public search results Copy work link VIVA MEXICO Work Detail Member W…" at bounding box center [760, 264] width 1520 height 957
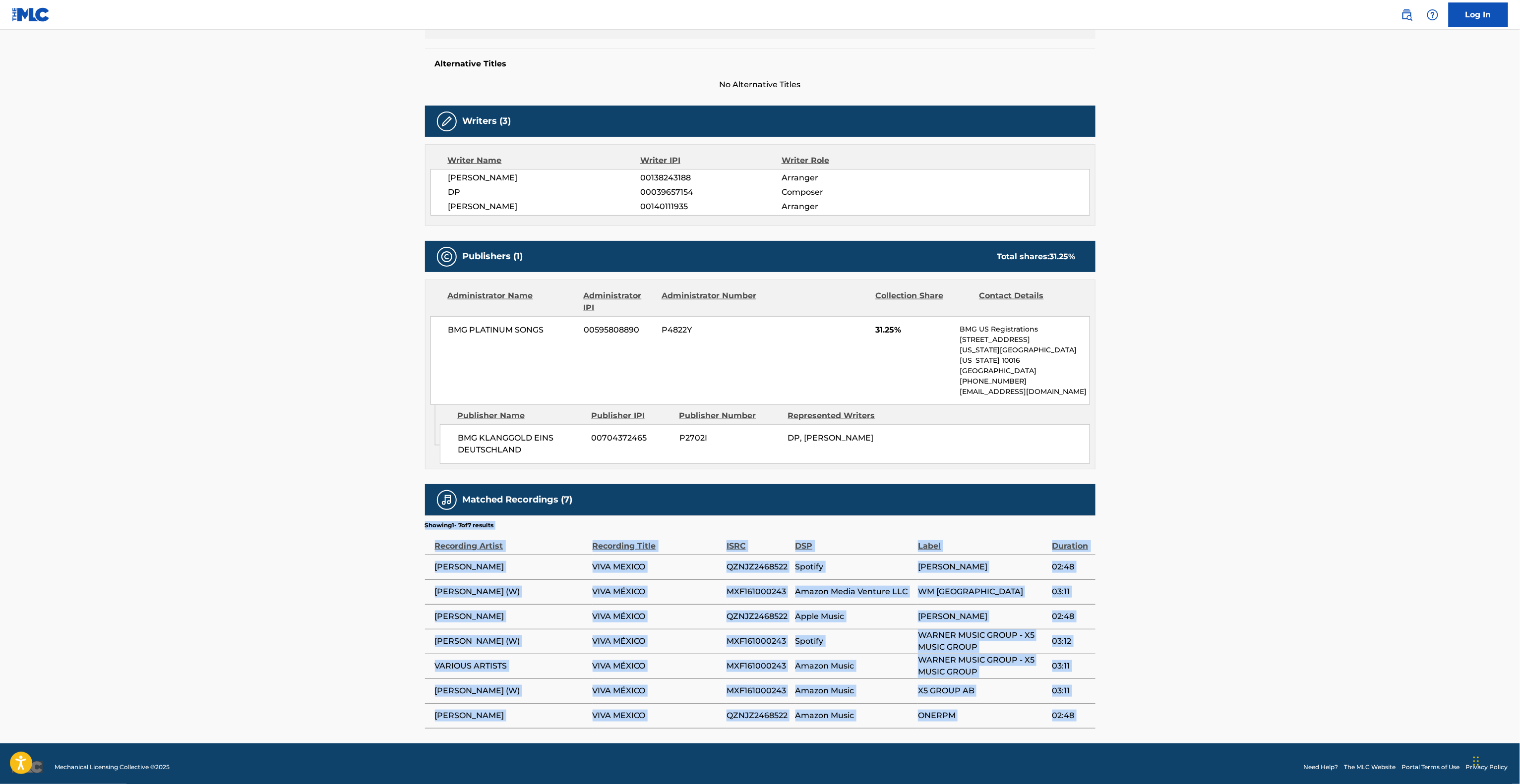
click at [1198, 558] on main "< Back to public search results Copy work link VIVA MEXICO Work Detail Member W…" at bounding box center [760, 264] width 1520 height 957
drag, startPoint x: 1198, startPoint y: 558, endPoint x: 1202, endPoint y: 556, distance: 4.5
click at [1200, 558] on main "< Back to public search results Copy work link VIVA MEXICO Work Detail Member W…" at bounding box center [760, 264] width 1520 height 957
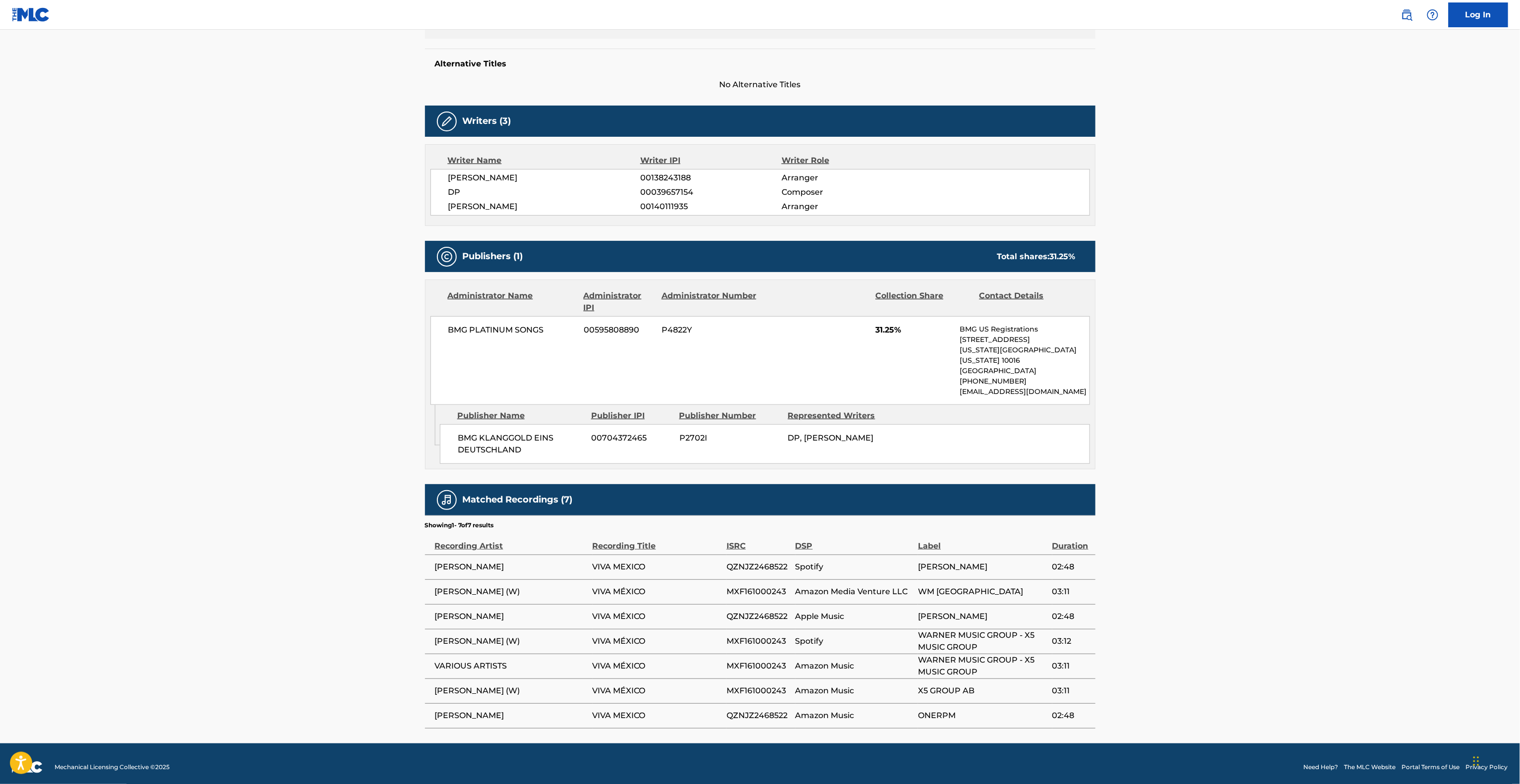
click at [1202, 556] on main "< Back to public search results Copy work link VIVA MEXICO Work Detail Member W…" at bounding box center [760, 264] width 1520 height 957
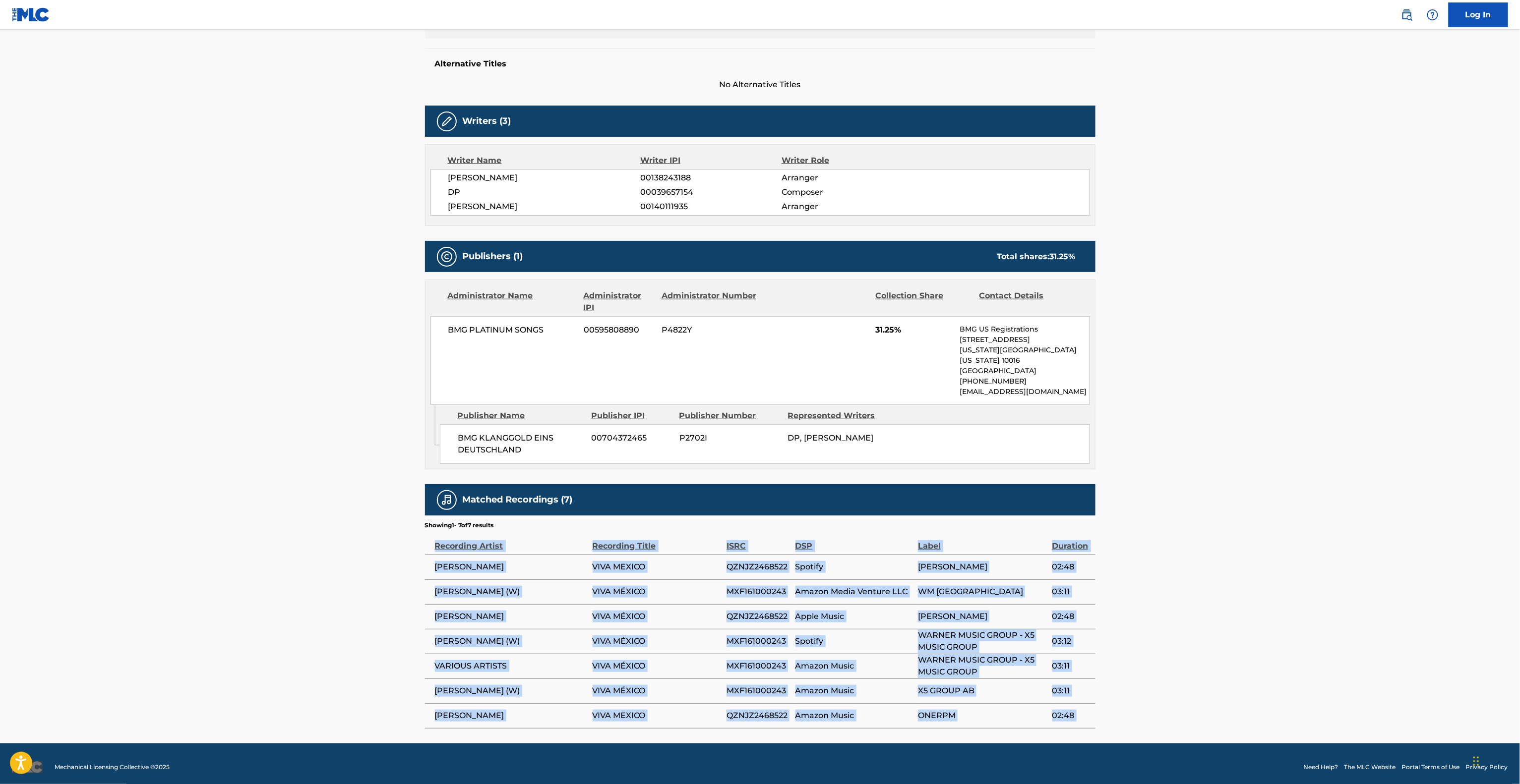
click at [1202, 556] on main "< Back to public search results Copy work link VIVA MEXICO Work Detail Member W…" at bounding box center [760, 264] width 1520 height 957
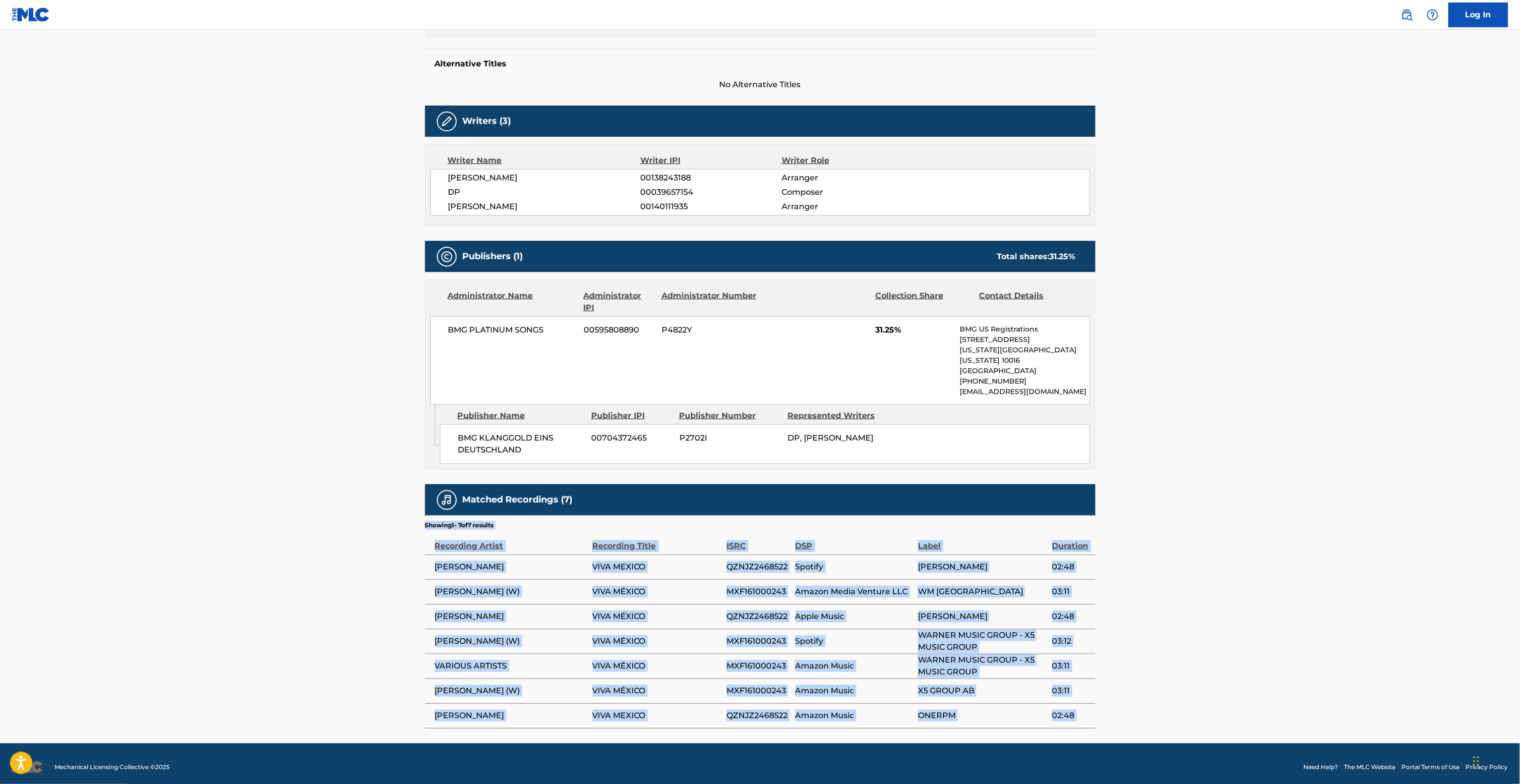
click at [1202, 556] on main "< Back to public search results Copy work link VIVA MEXICO Work Detail Member W…" at bounding box center [760, 264] width 1520 height 957
click at [1210, 557] on main "< Back to public search results Copy work link VIVA MEXICO Work Detail Member W…" at bounding box center [760, 264] width 1520 height 957
click at [1210, 559] on main "< Back to public search results Copy work link VIVA MEXICO Work Detail Member W…" at bounding box center [760, 264] width 1520 height 957
click at [1209, 570] on main "< Back to public search results Copy work link VIVA MEXICO Work Detail Member W…" at bounding box center [760, 264] width 1520 height 957
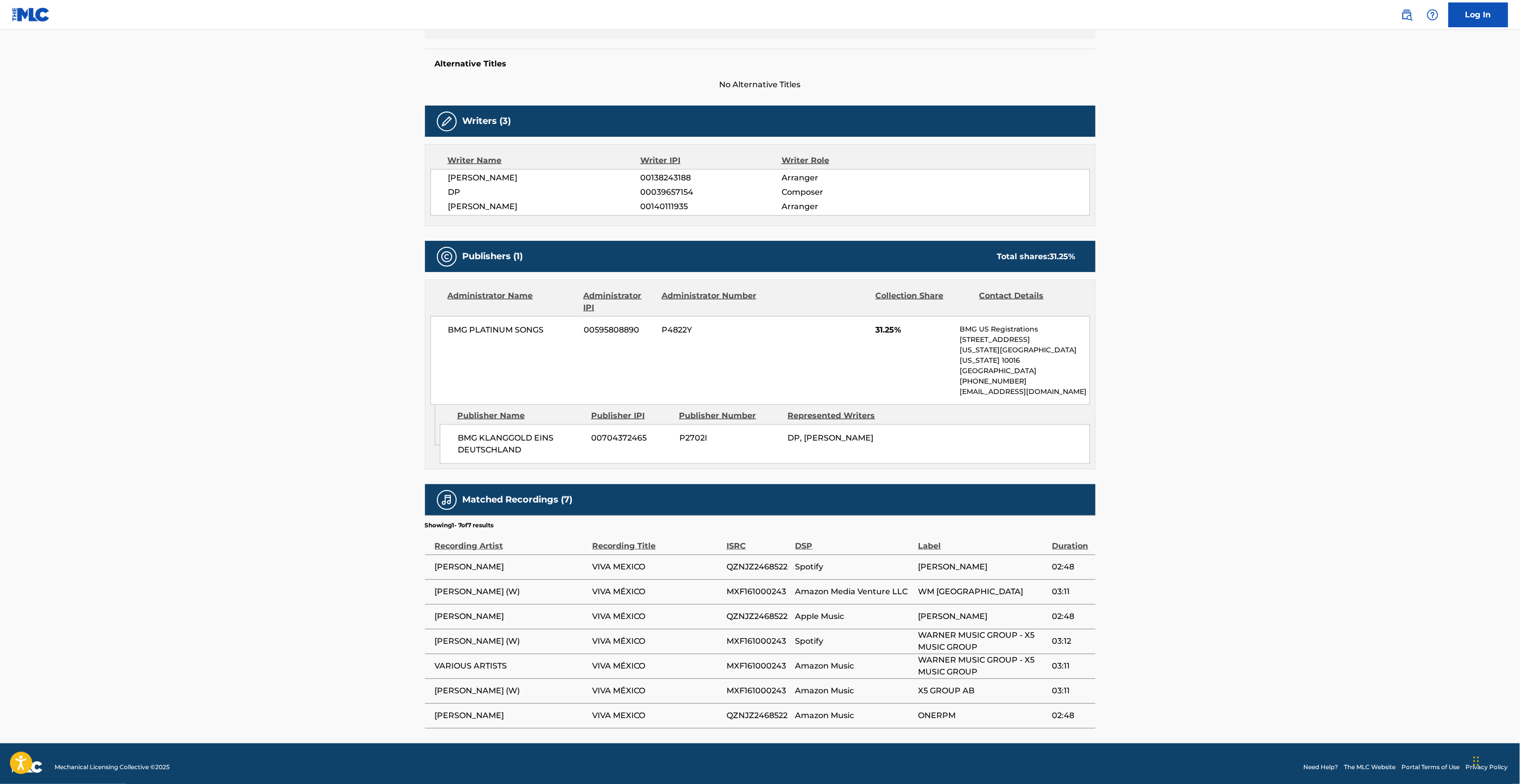
click at [1265, 428] on main "< Back to public search results Copy work link VIVA MEXICO Work Detail Member W…" at bounding box center [760, 264] width 1520 height 957
click at [1265, 429] on main "< Back to public search results Copy work link VIVA MEXICO Work Detail Member W…" at bounding box center [760, 264] width 1520 height 957
click at [1265, 431] on main "< Back to public search results Copy work link VIVA MEXICO Work Detail Member W…" at bounding box center [760, 264] width 1520 height 957
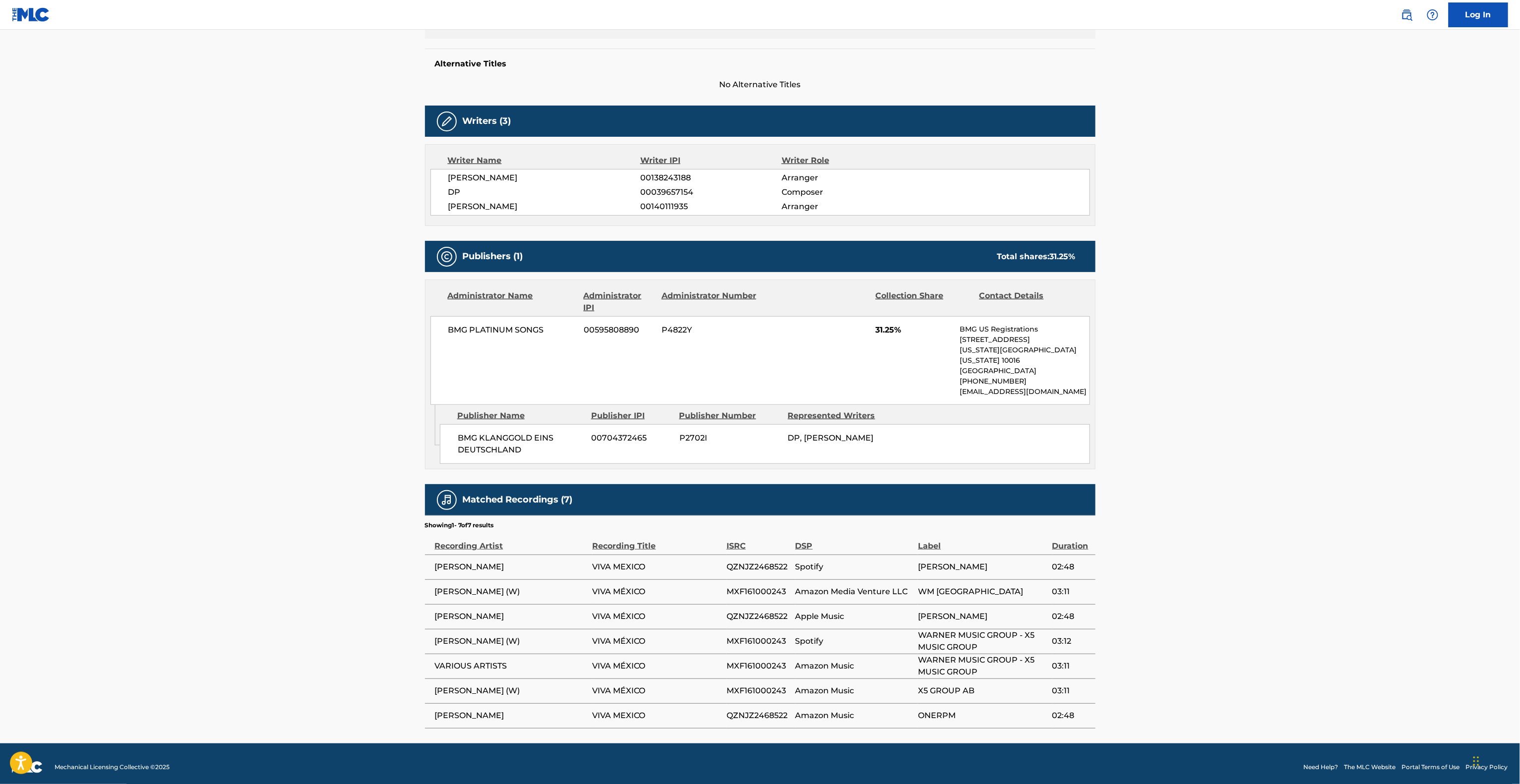
click at [1265, 434] on main "< Back to public search results Copy work link VIVA MEXICO Work Detail Member W…" at bounding box center [760, 264] width 1520 height 957
click at [1265, 435] on main "< Back to public search results Copy work link VIVA MEXICO Work Detail Member W…" at bounding box center [760, 264] width 1520 height 957
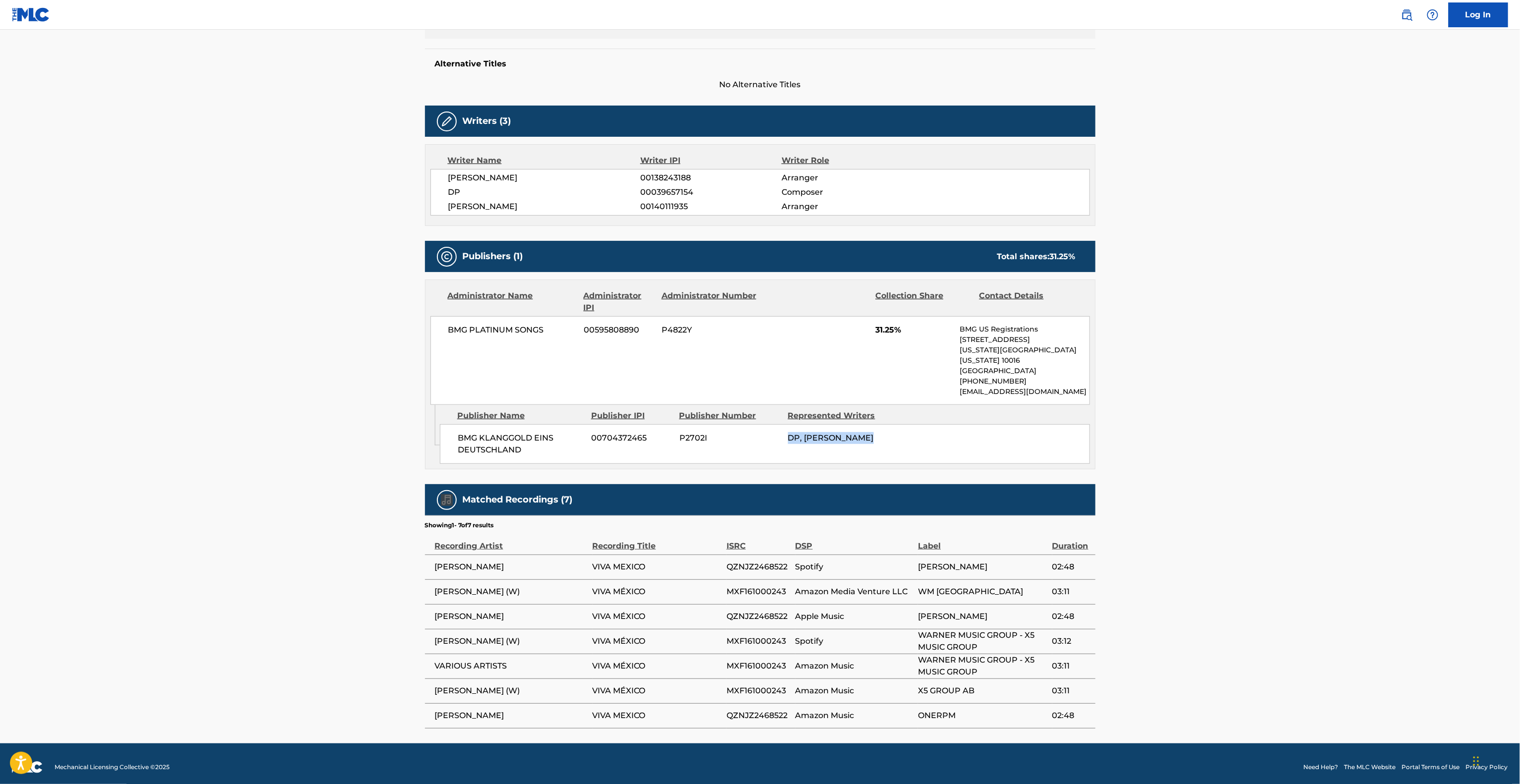
click at [1265, 436] on main "< Back to public search results Copy work link VIVA MEXICO Work Detail Member W…" at bounding box center [760, 264] width 1520 height 957
click at [1265, 438] on main "< Back to public search results Copy work link VIVA MEXICO Work Detail Member W…" at bounding box center [760, 264] width 1520 height 957
click at [1265, 439] on main "< Back to public search results Copy work link VIVA MEXICO Work Detail Member W…" at bounding box center [760, 264] width 1520 height 957
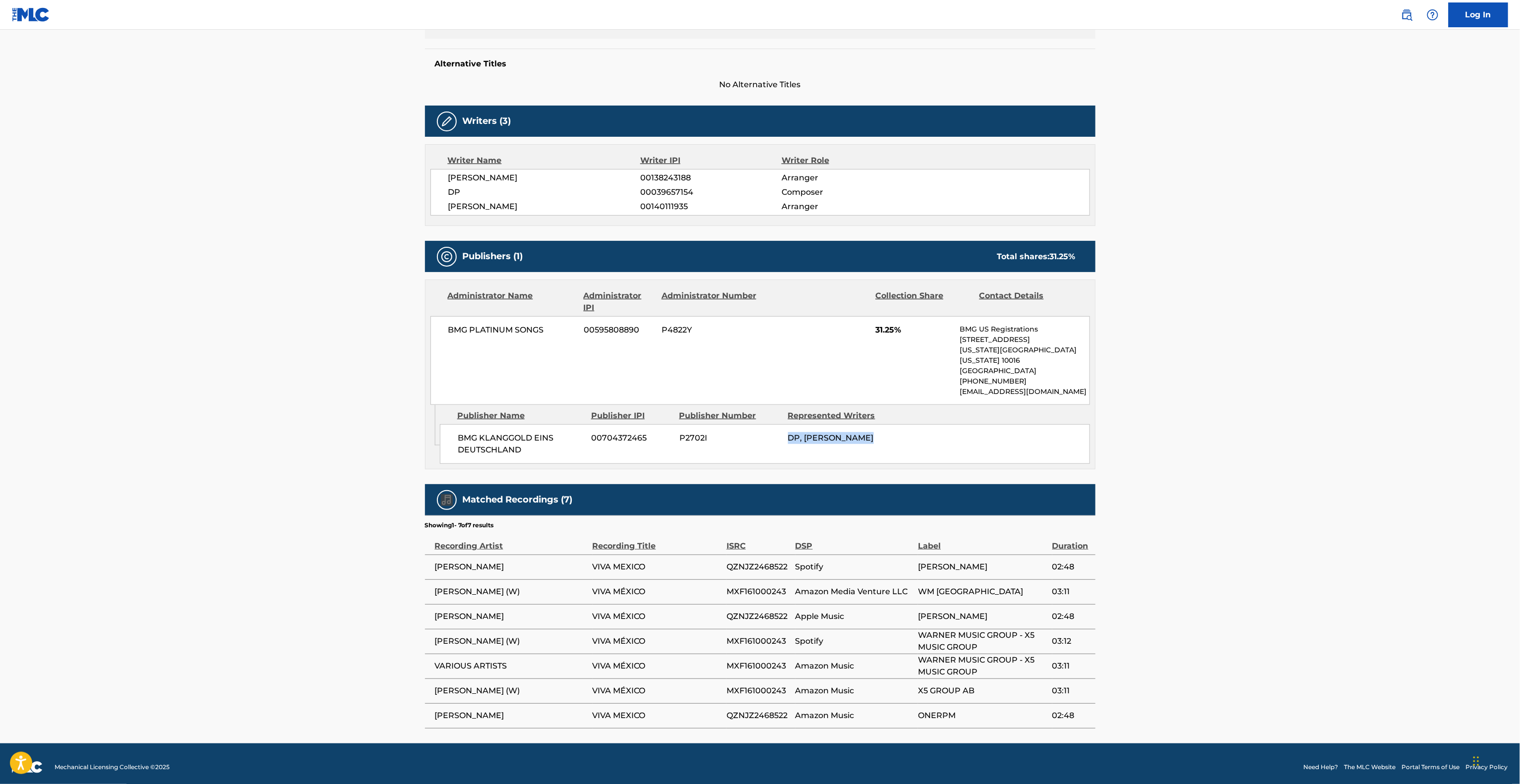
click at [1265, 439] on main "< Back to public search results Copy work link VIVA MEXICO Work Detail Member W…" at bounding box center [760, 264] width 1520 height 957
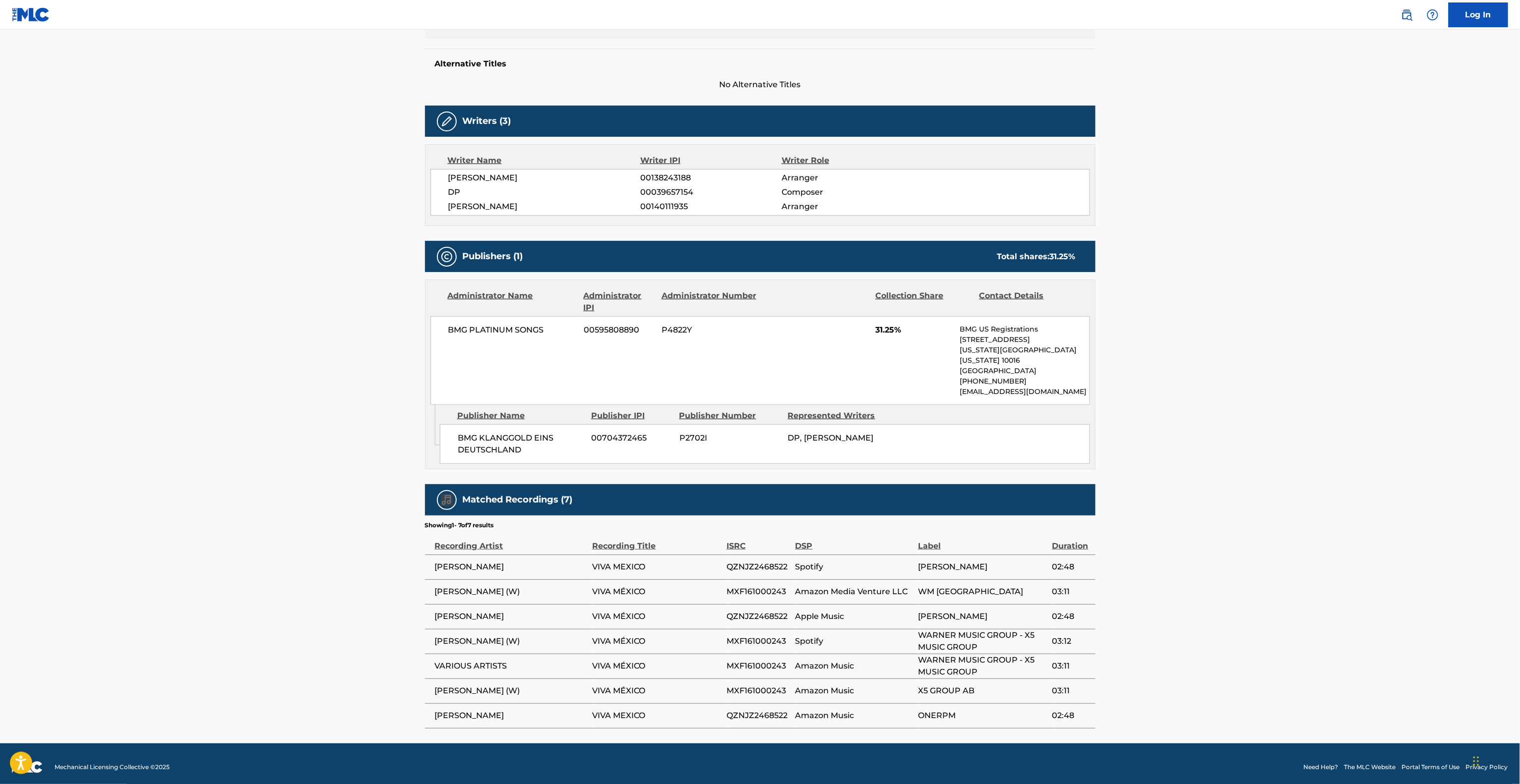
click at [1265, 441] on main "< Back to public search results Copy work link VIVA MEXICO Work Detail Member W…" at bounding box center [760, 264] width 1520 height 957
click at [1265, 445] on main "< Back to public search results Copy work link VIVA MEXICO Work Detail Member W…" at bounding box center [760, 264] width 1520 height 957
click at [1265, 451] on main "< Back to public search results Copy work link VIVA MEXICO Work Detail Member W…" at bounding box center [760, 264] width 1520 height 957
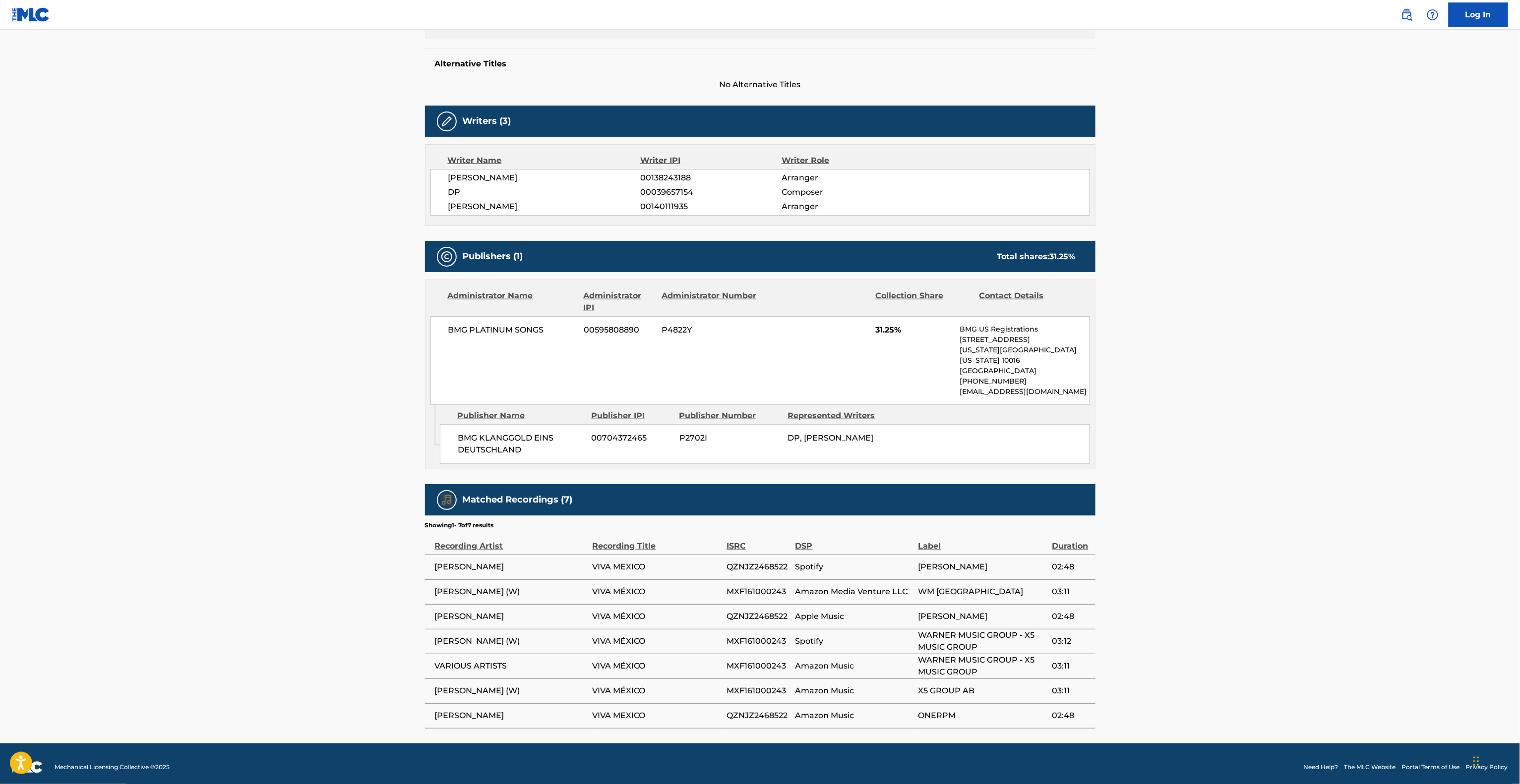
click at [1265, 451] on main "< Back to public search results Copy work link VIVA MEXICO Work Detail Member W…" at bounding box center [760, 264] width 1520 height 957
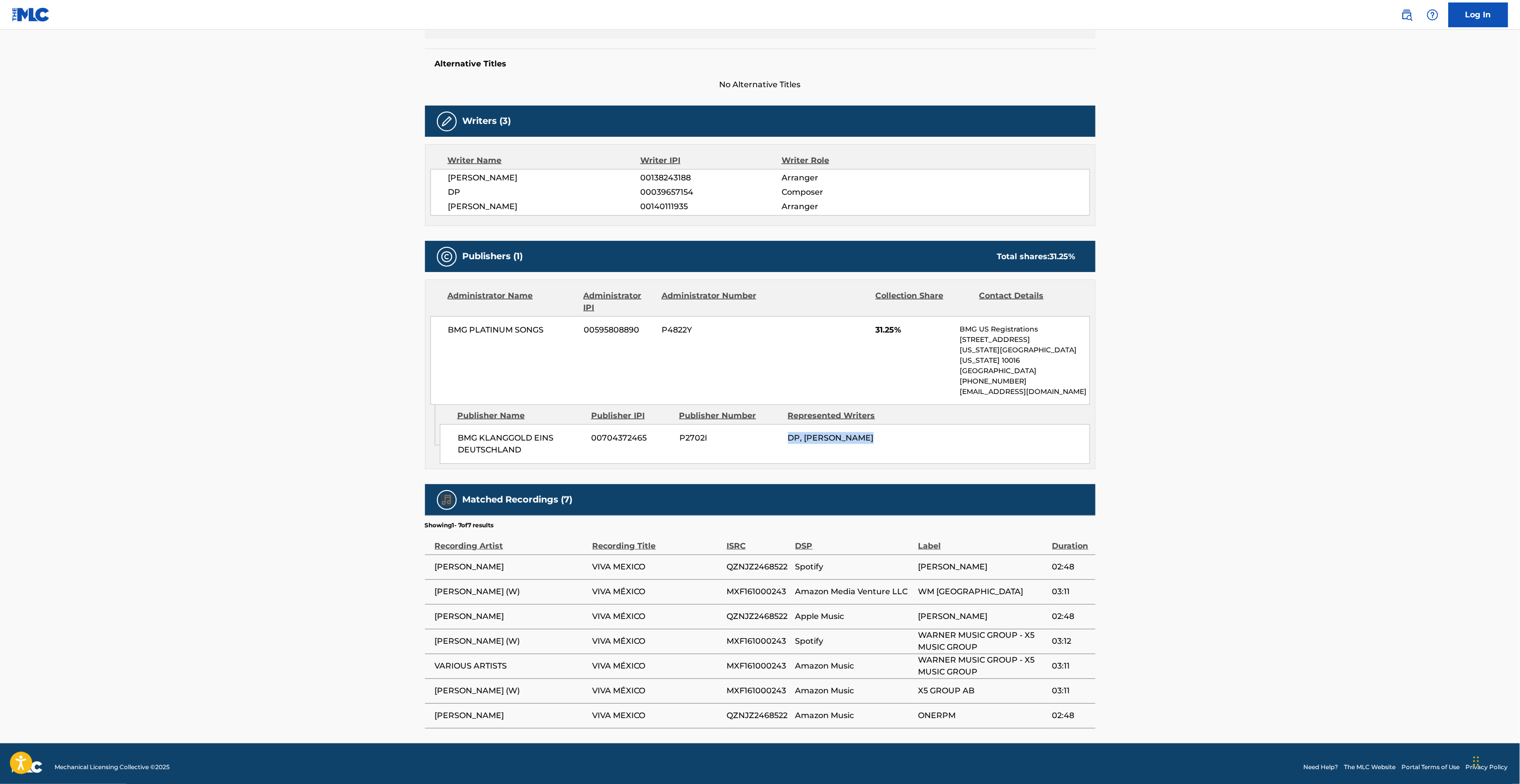
click at [1265, 451] on main "< Back to public search results Copy work link VIVA MEXICO Work Detail Member W…" at bounding box center [760, 264] width 1520 height 957
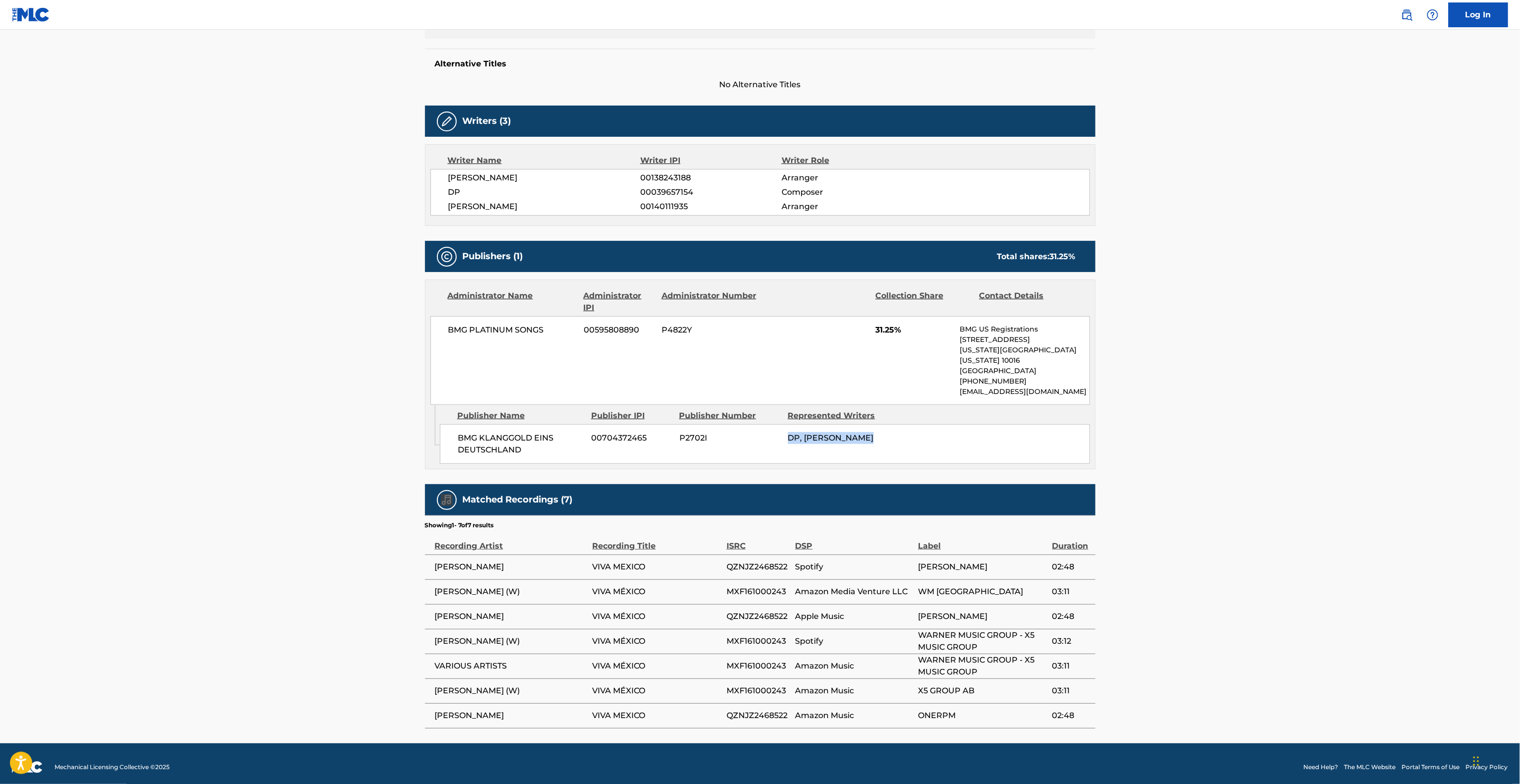
click at [1265, 451] on main "< Back to public search results Copy work link VIVA MEXICO Work Detail Member W…" at bounding box center [760, 264] width 1520 height 957
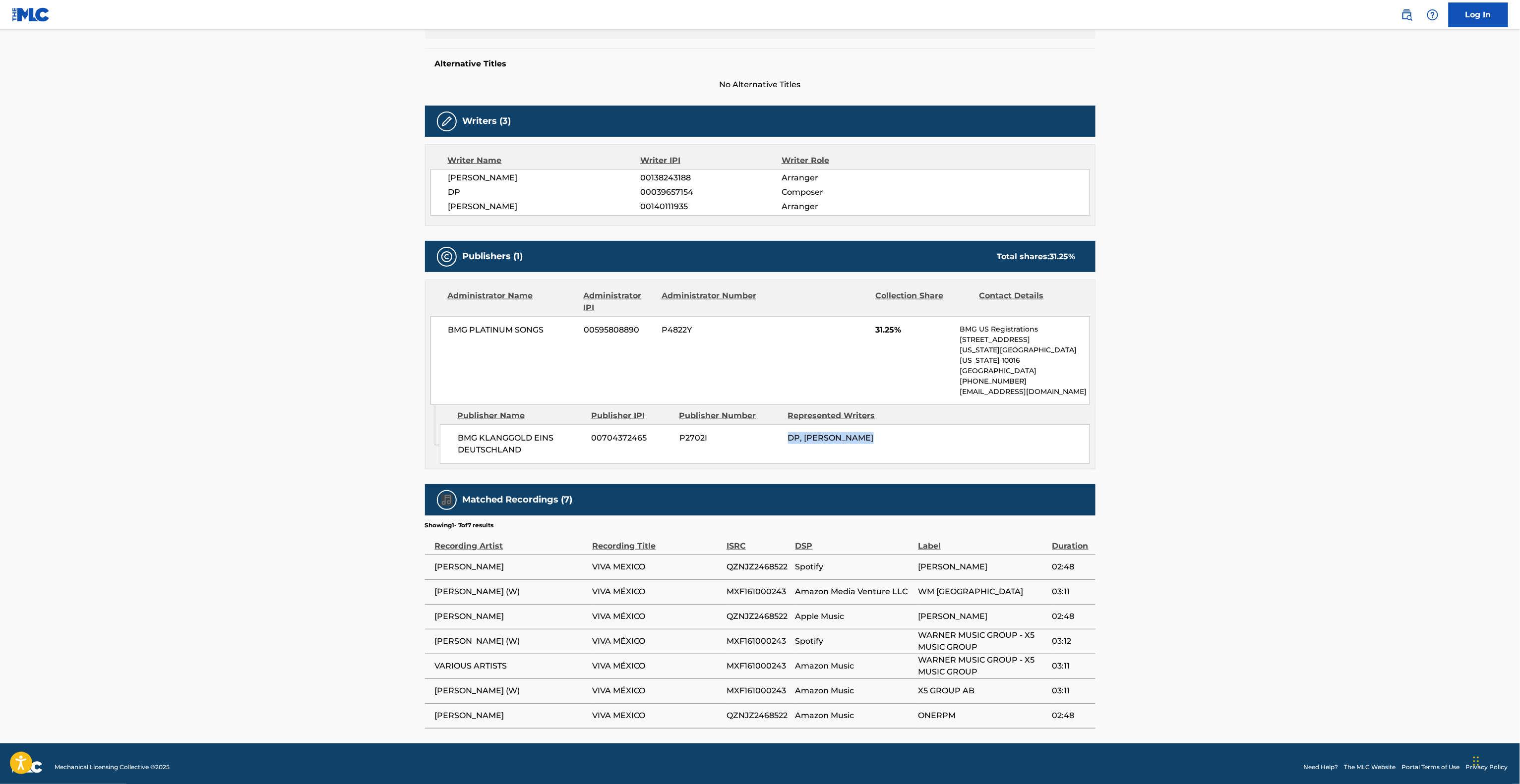
click at [1265, 451] on main "< Back to public search results Copy work link VIVA MEXICO Work Detail Member W…" at bounding box center [760, 264] width 1520 height 957
click at [1264, 453] on main "< Back to public search results Copy work link VIVA MEXICO Work Detail Member W…" at bounding box center [760, 264] width 1520 height 957
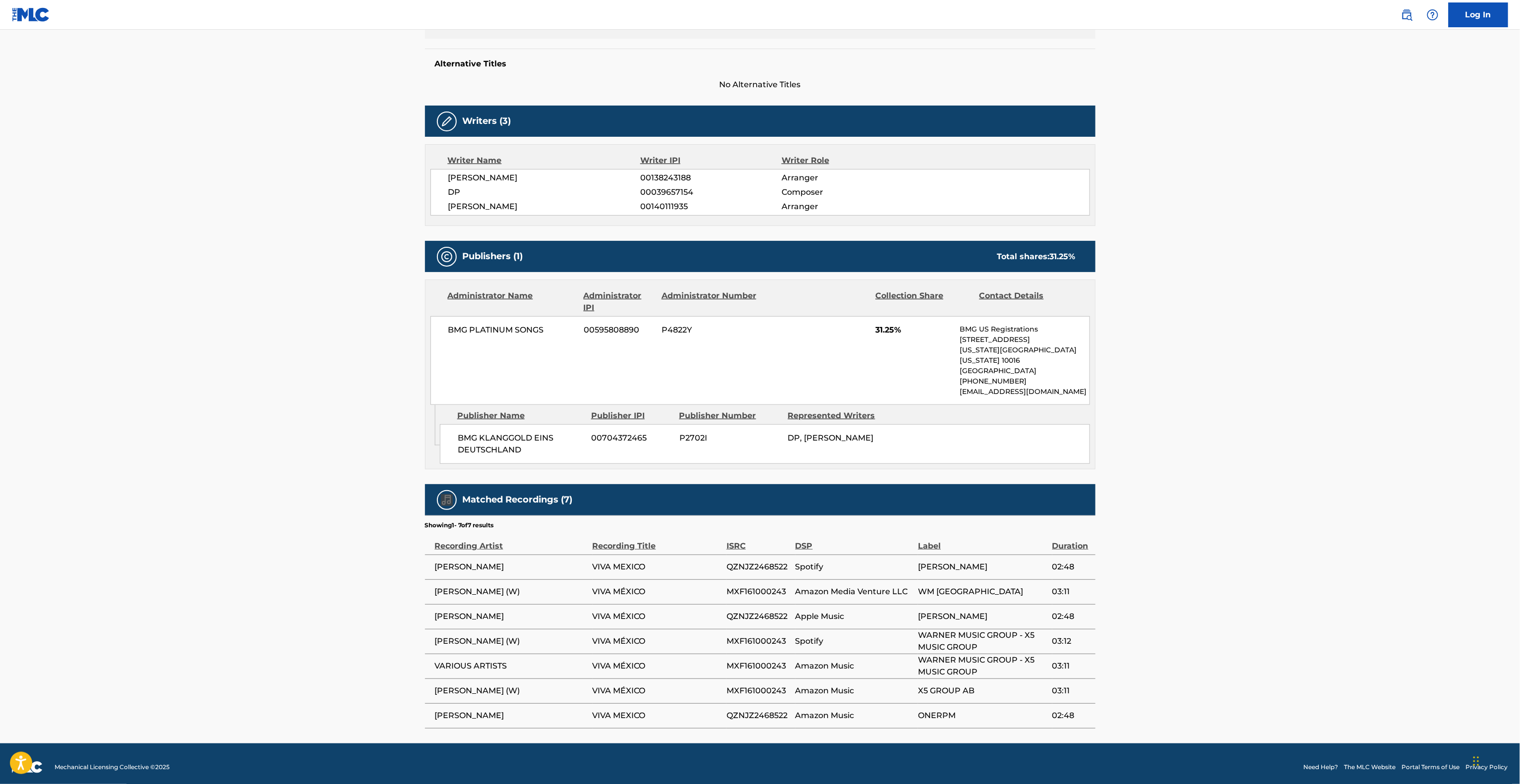
click at [1264, 453] on main "< Back to public search results Copy work link VIVA MEXICO Work Detail Member W…" at bounding box center [760, 264] width 1520 height 957
click at [1264, 454] on main "< Back to public search results Copy work link VIVA MEXICO Work Detail Member W…" at bounding box center [760, 264] width 1520 height 957
click at [1264, 455] on main "< Back to public search results Copy work link VIVA MEXICO Work Detail Member W…" at bounding box center [760, 264] width 1520 height 957
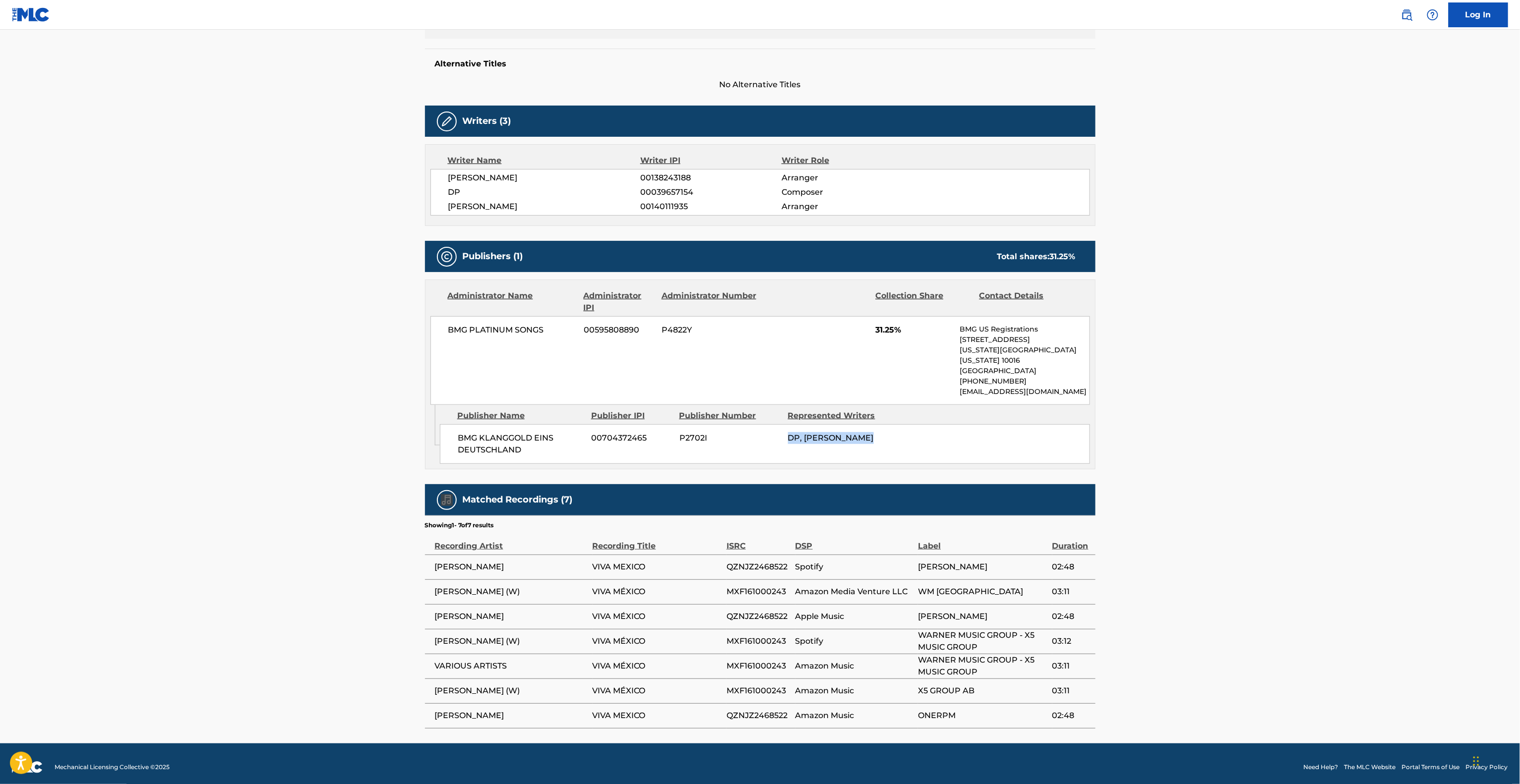
click at [1264, 455] on main "< Back to public search results Copy work link VIVA MEXICO Work Detail Member W…" at bounding box center [760, 264] width 1520 height 957
drag, startPoint x: 1263, startPoint y: 458, endPoint x: 1266, endPoint y: 439, distance: 19.2
click at [1263, 457] on main "< Back to public search results Copy work link VIVA MEXICO Work Detail Member W…" at bounding box center [760, 264] width 1520 height 957
